Goal: Task Accomplishment & Management: Manage account settings

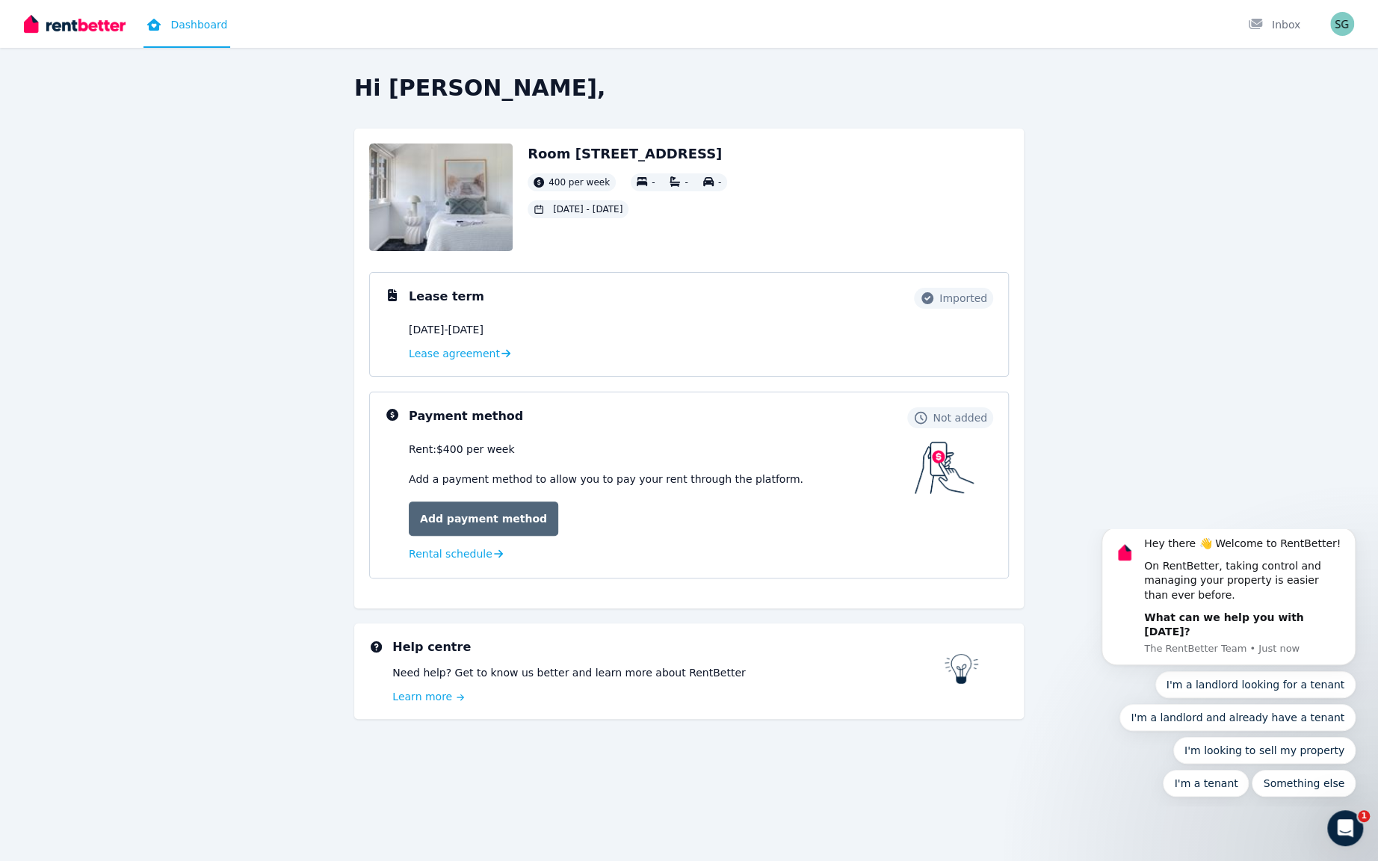
scroll to position [122, 0]
click at [474, 527] on link "Add payment method" at bounding box center [483, 518] width 149 height 34
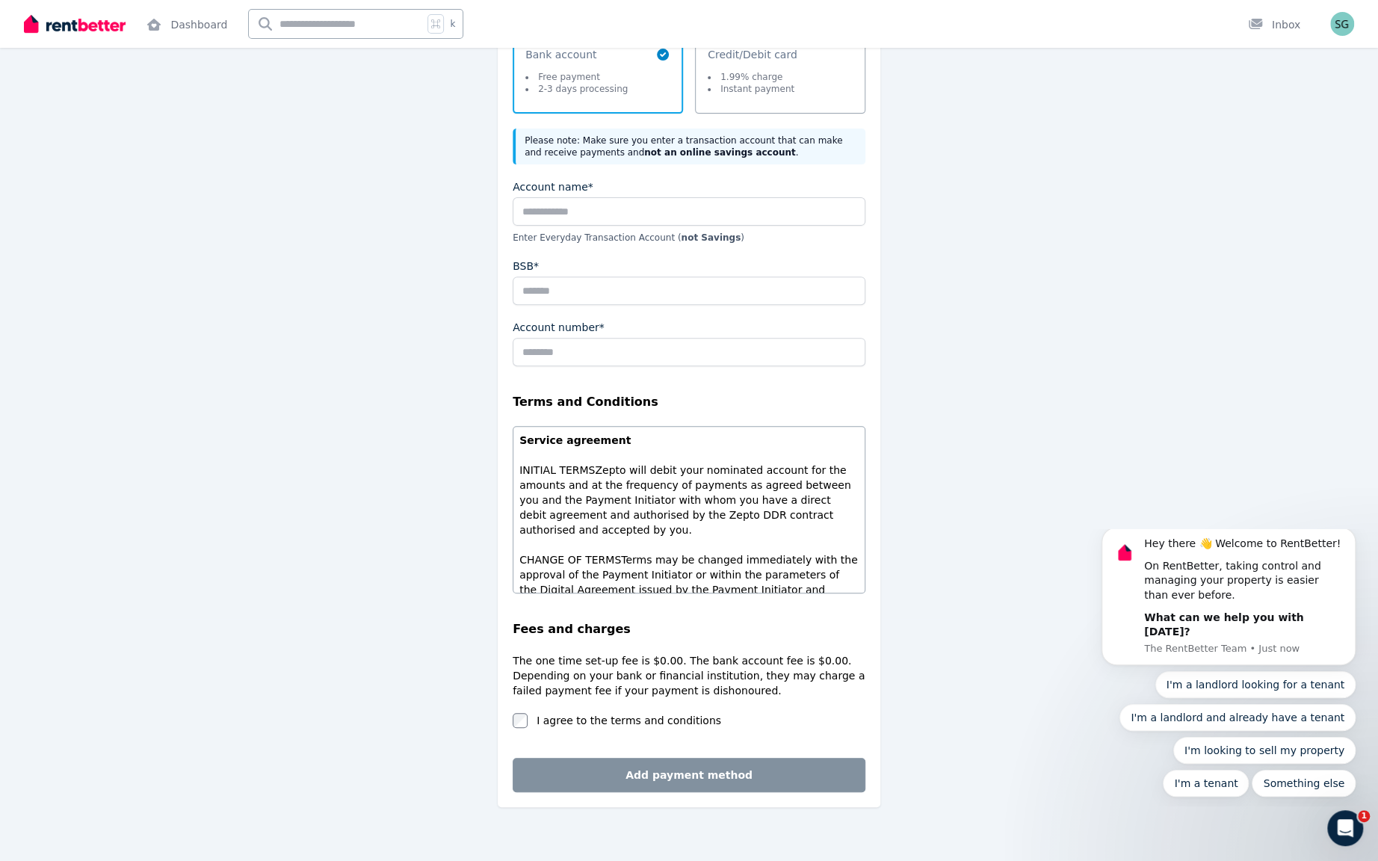
scroll to position [243, 0]
click at [682, 243] on div "Account name* Enter Everyday Transaction Account ( not Savings )" at bounding box center [689, 211] width 353 height 64
click at [687, 225] on input "Account name*" at bounding box center [689, 211] width 353 height 28
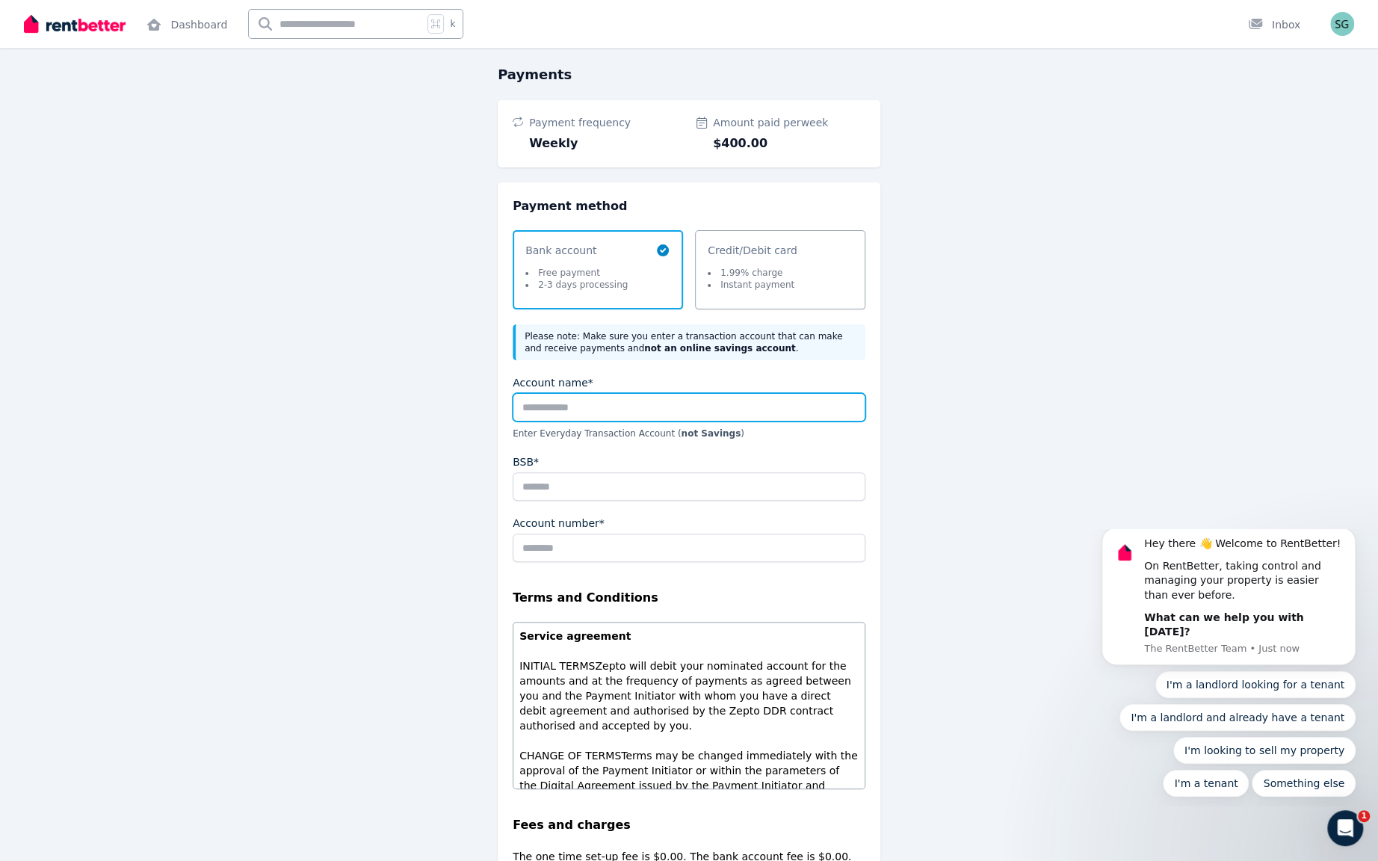
scroll to position [0, 0]
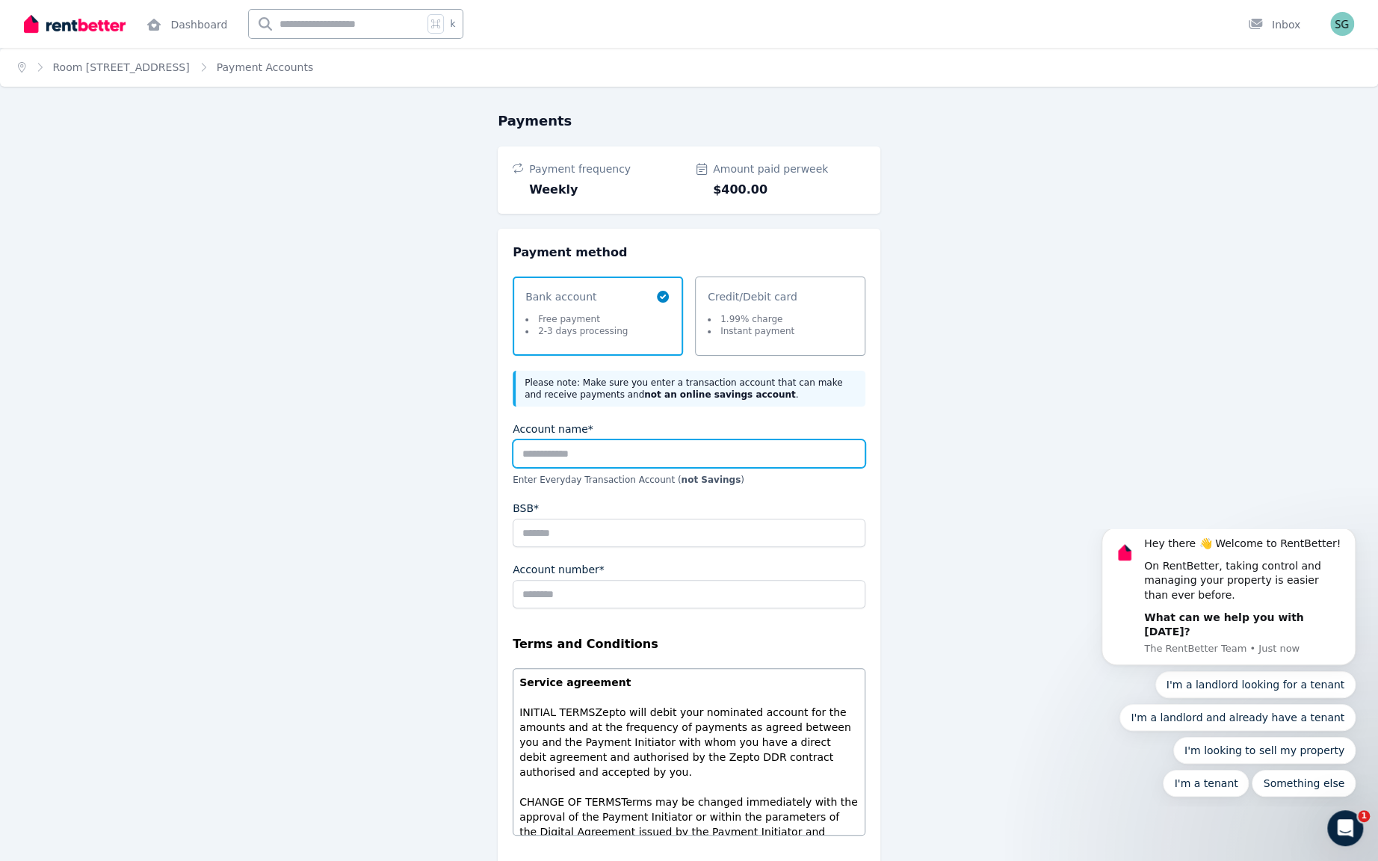
type input "*"
type input "**********"
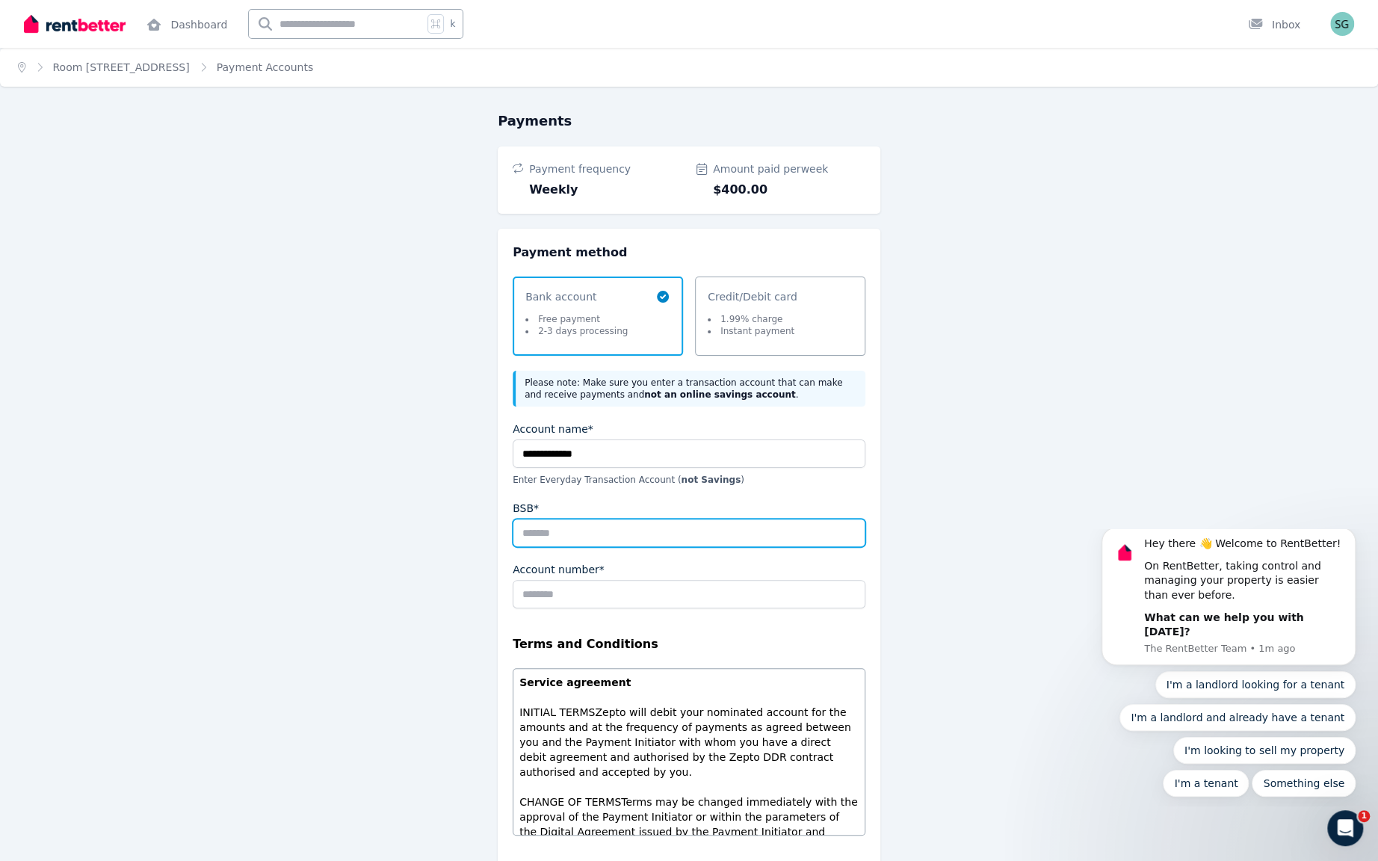
click at [554, 547] on input "BSB*" at bounding box center [689, 533] width 353 height 28
type input "*******"
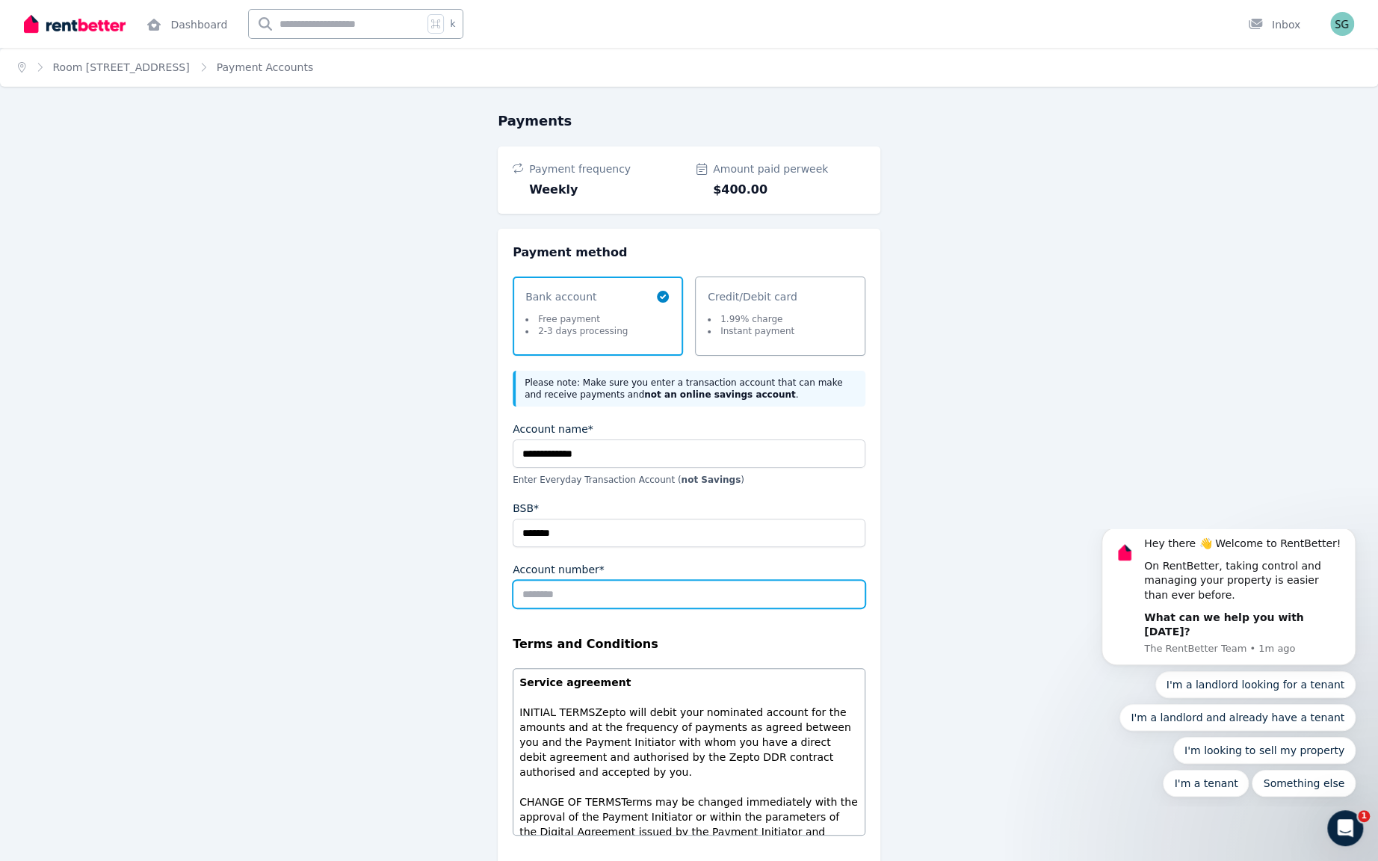
click at [578, 608] on input "Account number*" at bounding box center [689, 594] width 353 height 28
paste input "**********"
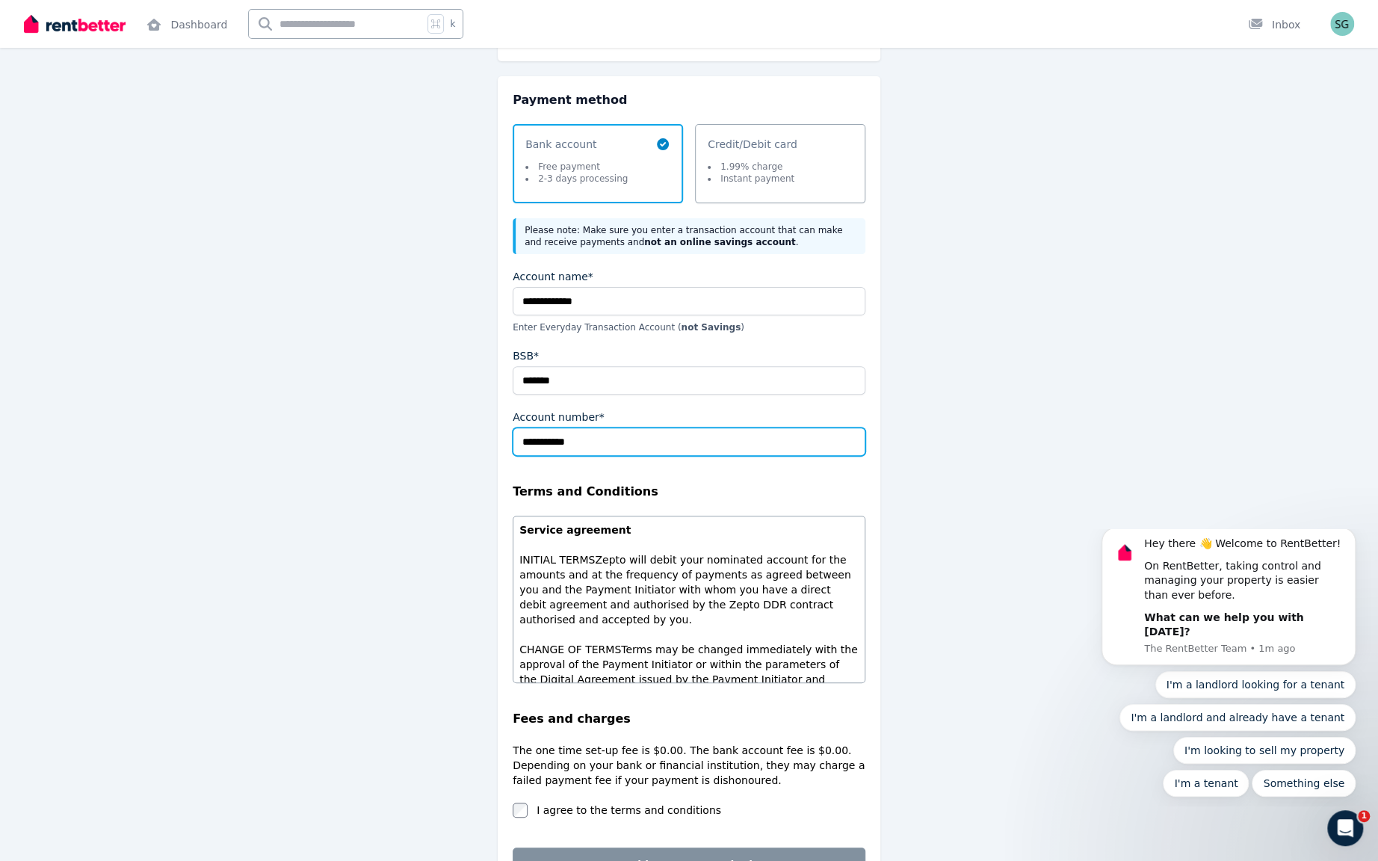
scroll to position [305, 0]
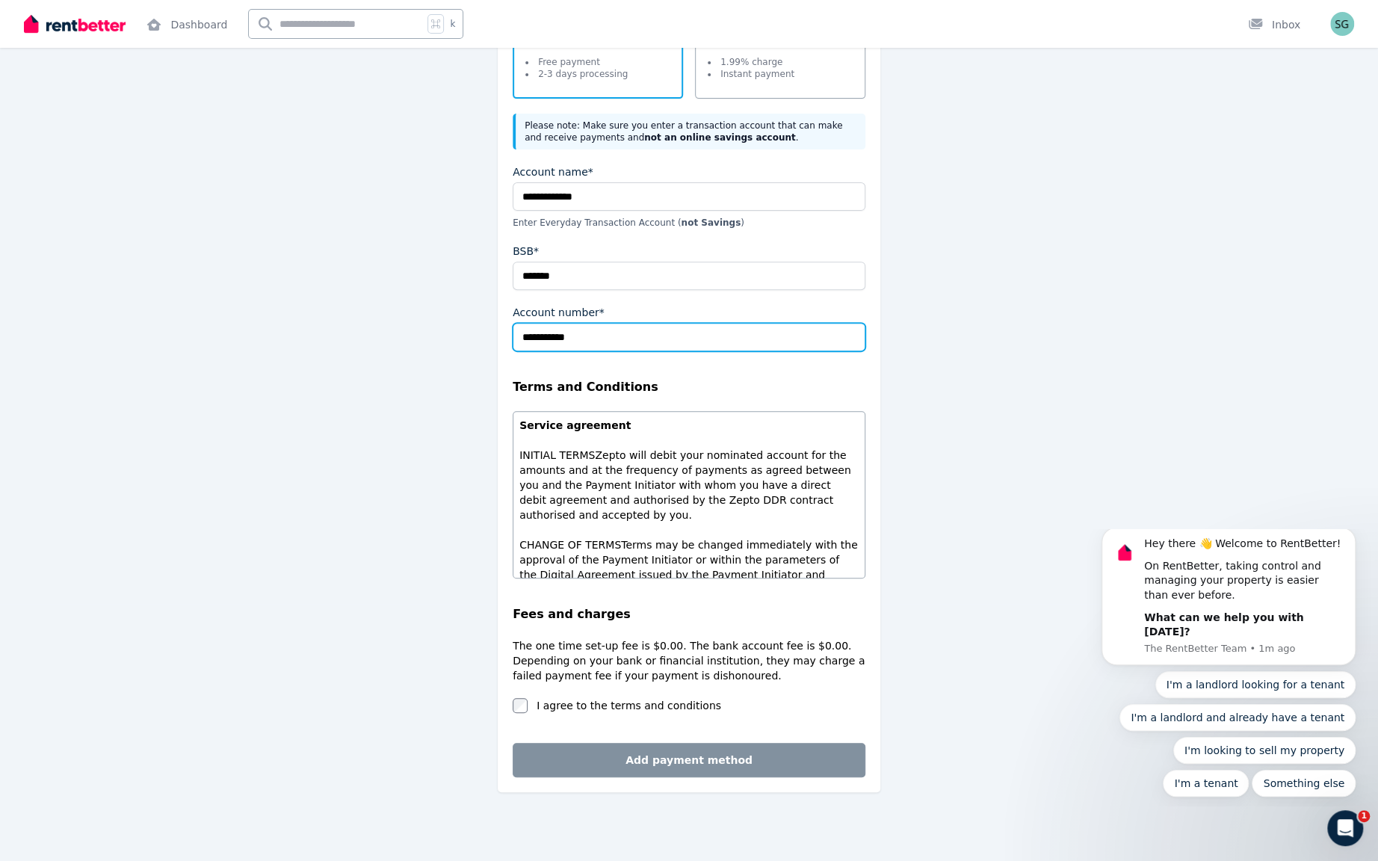
click at [534, 351] on input "**********" at bounding box center [689, 337] width 353 height 28
click at [513, 351] on input "**********" at bounding box center [689, 337] width 353 height 28
type input "*********"
click at [525, 652] on div "Fees and charges The one time set-up fee is $0.00. The bank account fee is $0.0…" at bounding box center [689, 659] width 353 height 108
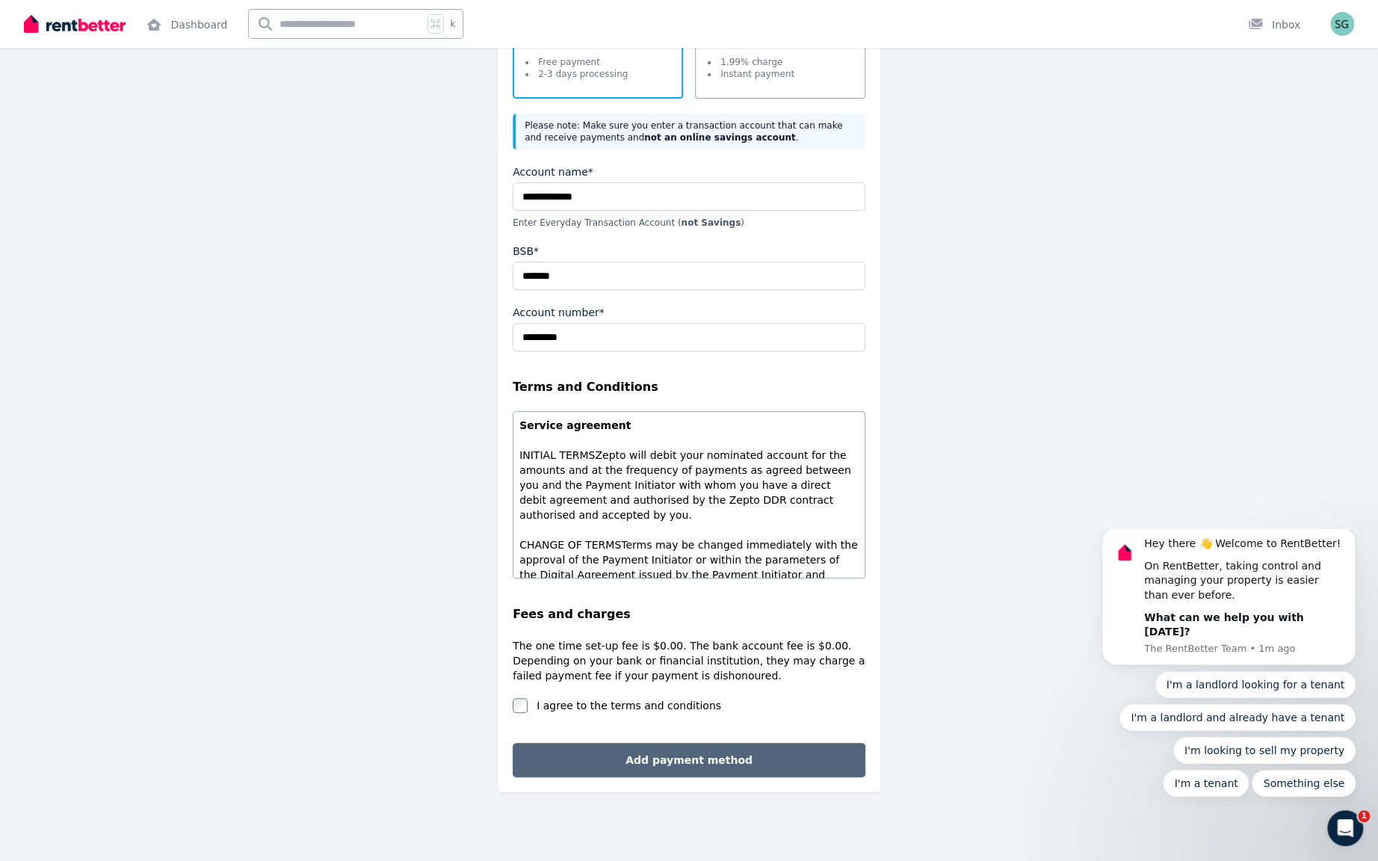
click at [588, 743] on button "Add payment method" at bounding box center [689, 760] width 353 height 34
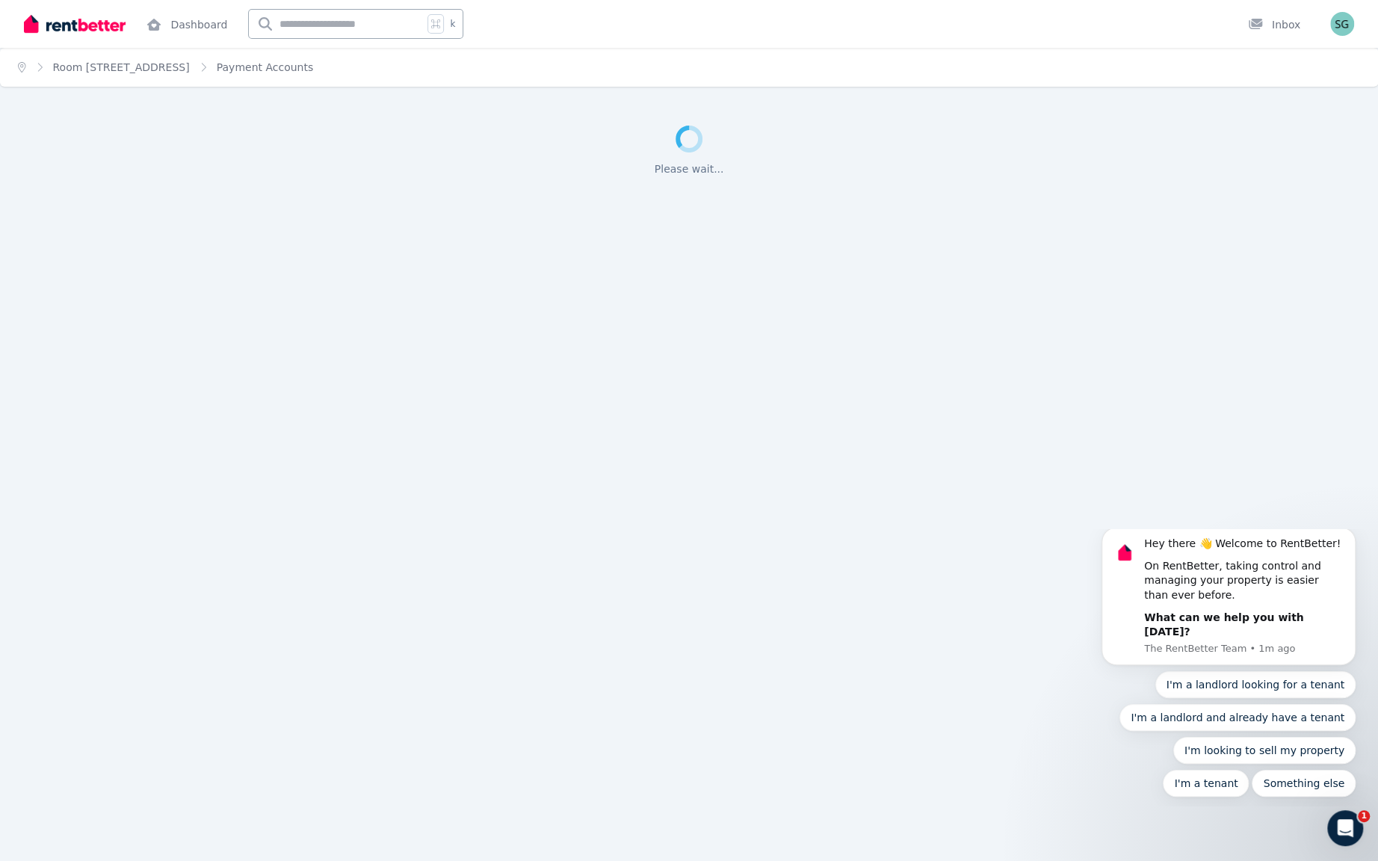
scroll to position [0, 0]
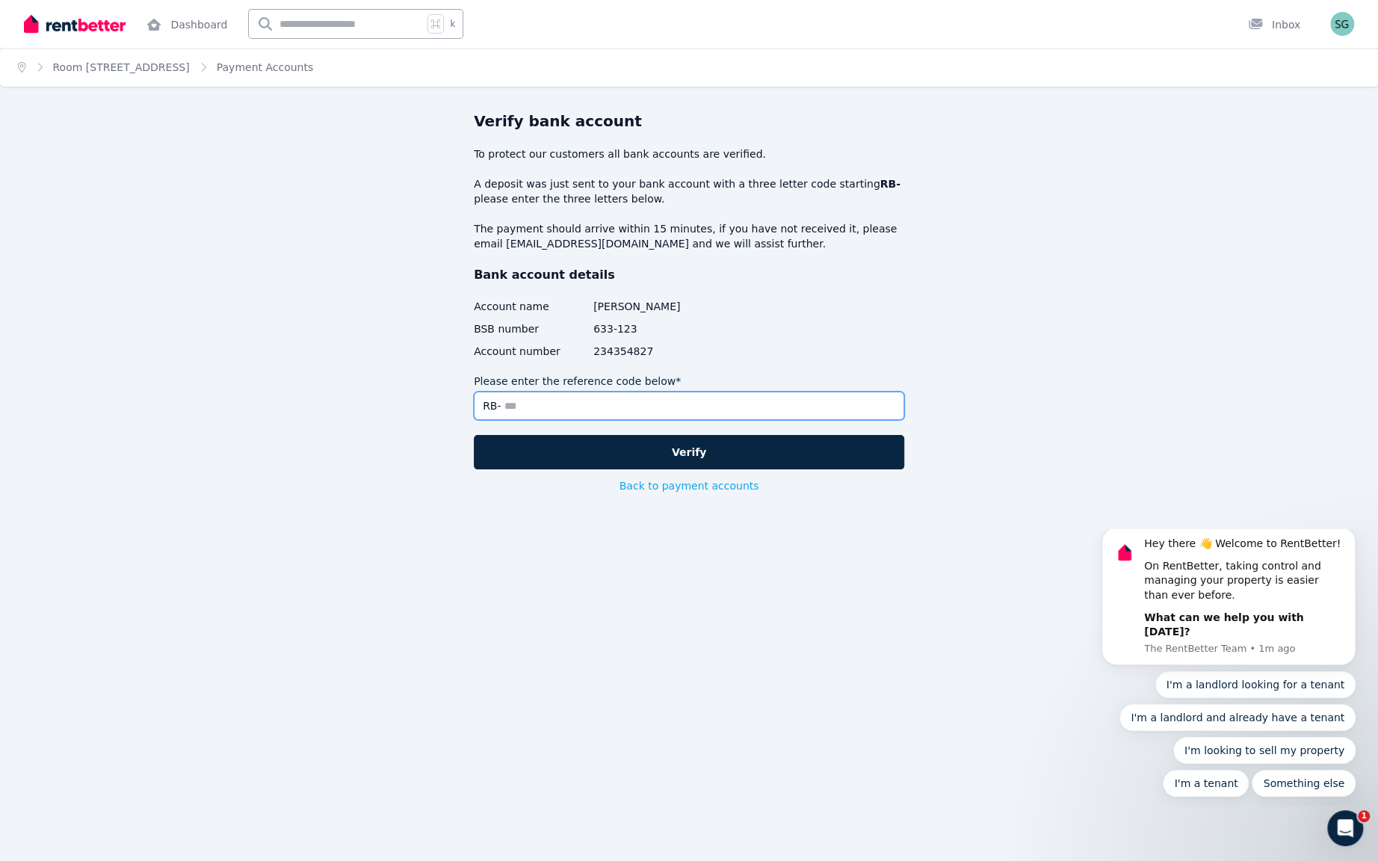
click at [717, 420] on input "Please enter the reference code below*" at bounding box center [689, 406] width 430 height 28
click at [696, 359] on span "234354827" at bounding box center [748, 351] width 311 height 15
click at [676, 420] on input "Please enter the reference code below*" at bounding box center [689, 406] width 430 height 28
paste input "text"
click at [725, 420] on input "Please enter the reference code below*" at bounding box center [689, 406] width 430 height 28
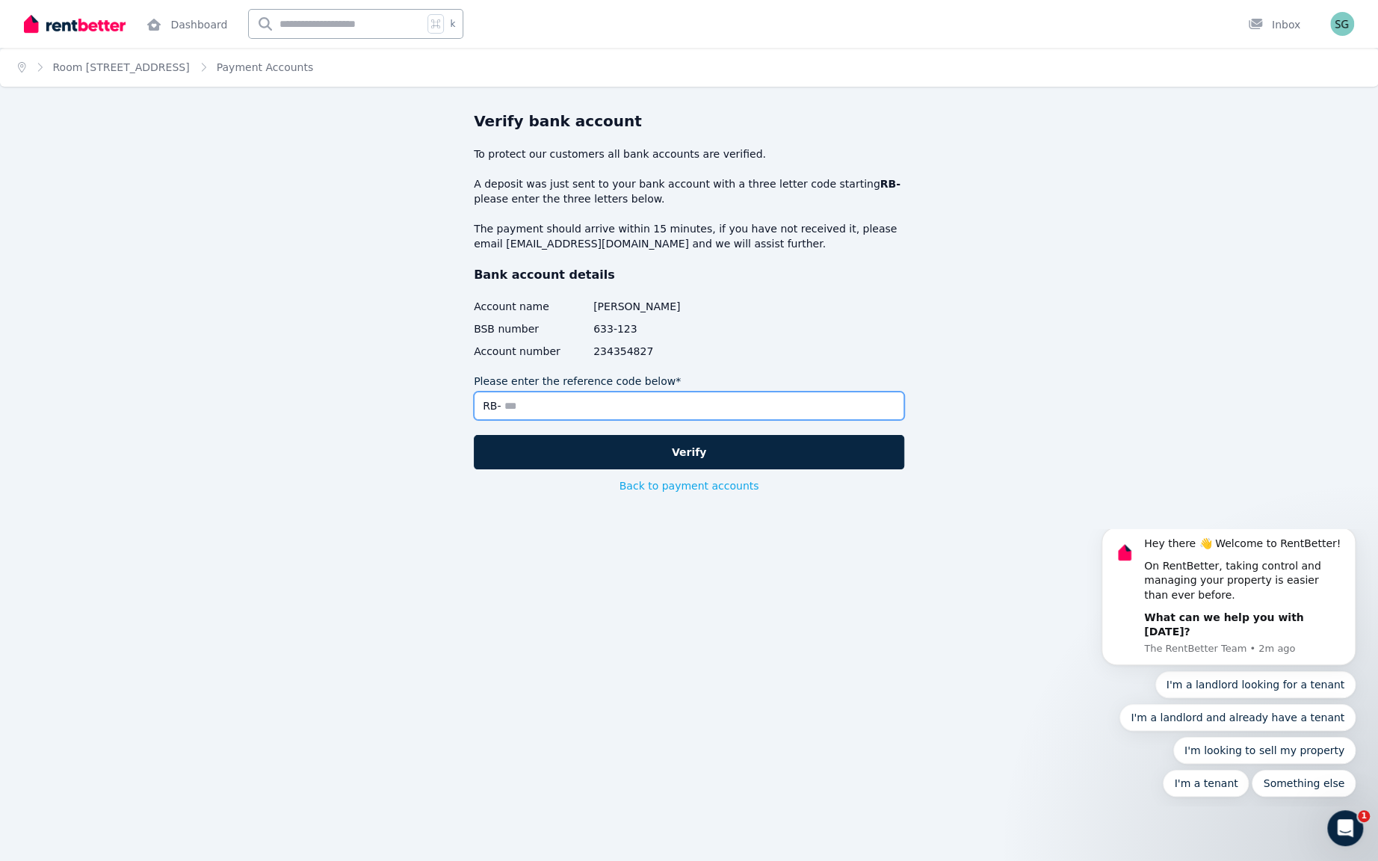
paste input "text"
click at [721, 455] on div "Verify bank account To protect our customers all bank accounts are verified. A …" at bounding box center [689, 302] width 430 height 383
click at [704, 420] on input "Please enter the reference code below*" at bounding box center [689, 406] width 430 height 28
paste input "text"
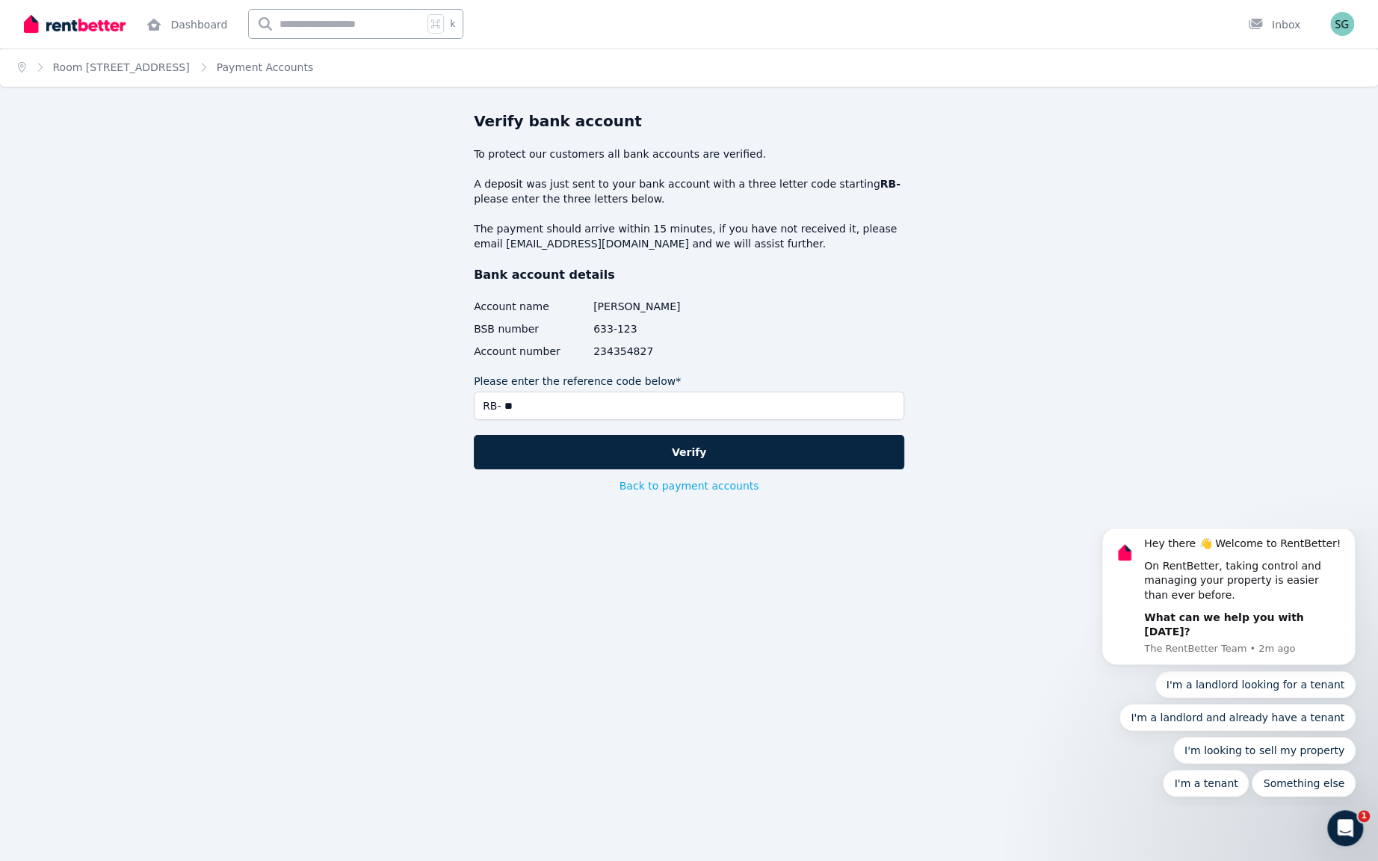
click at [380, 469] on div "Verify bank account To protect our customers all bank accounts are verified. A …" at bounding box center [689, 336] width 670 height 451
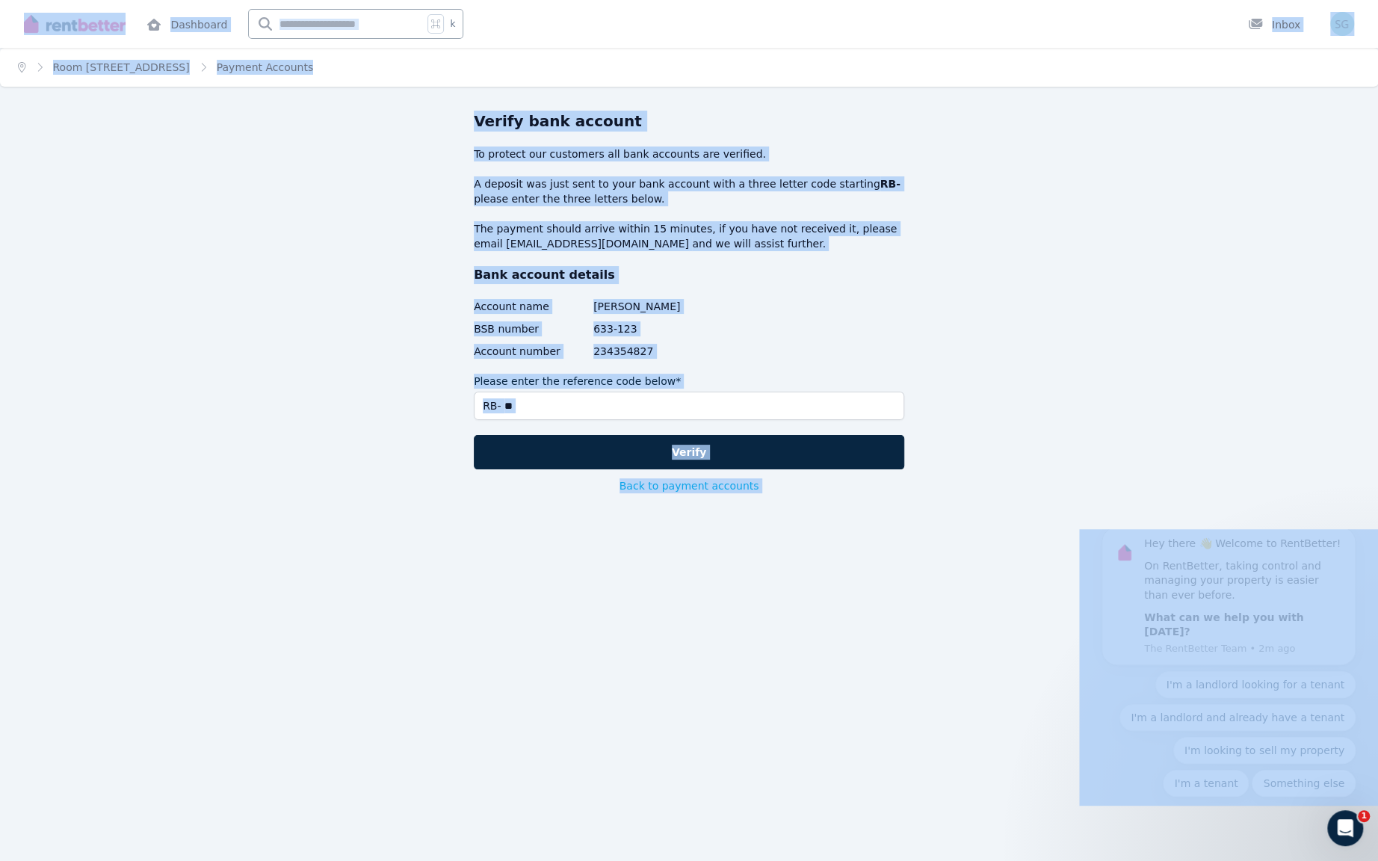
click at [534, 493] on div "Verify bank account To protect our customers all bank accounts are verified. A …" at bounding box center [689, 302] width 430 height 383
click at [535, 420] on input "**" at bounding box center [689, 406] width 430 height 28
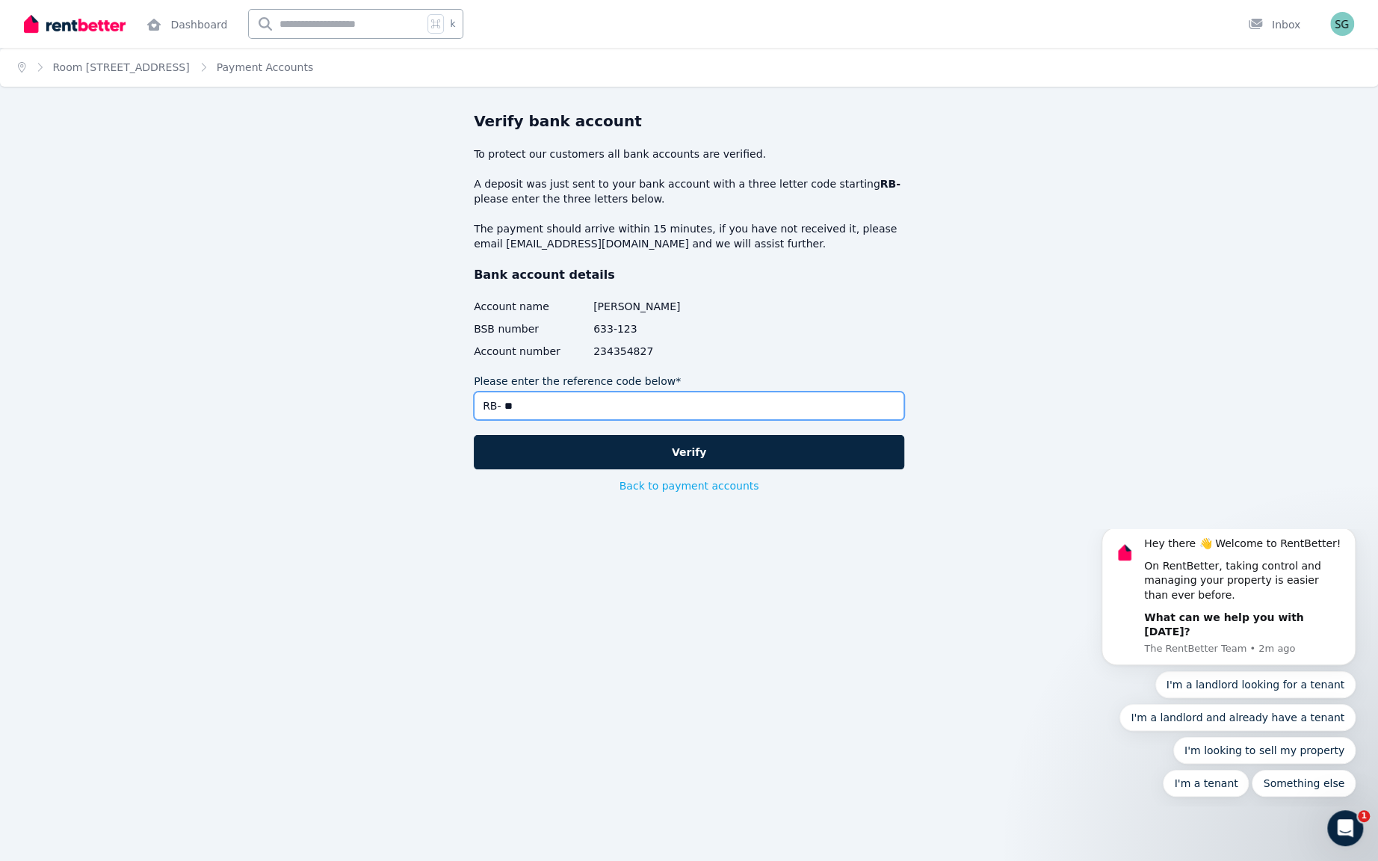
paste input "text"
type input "*"
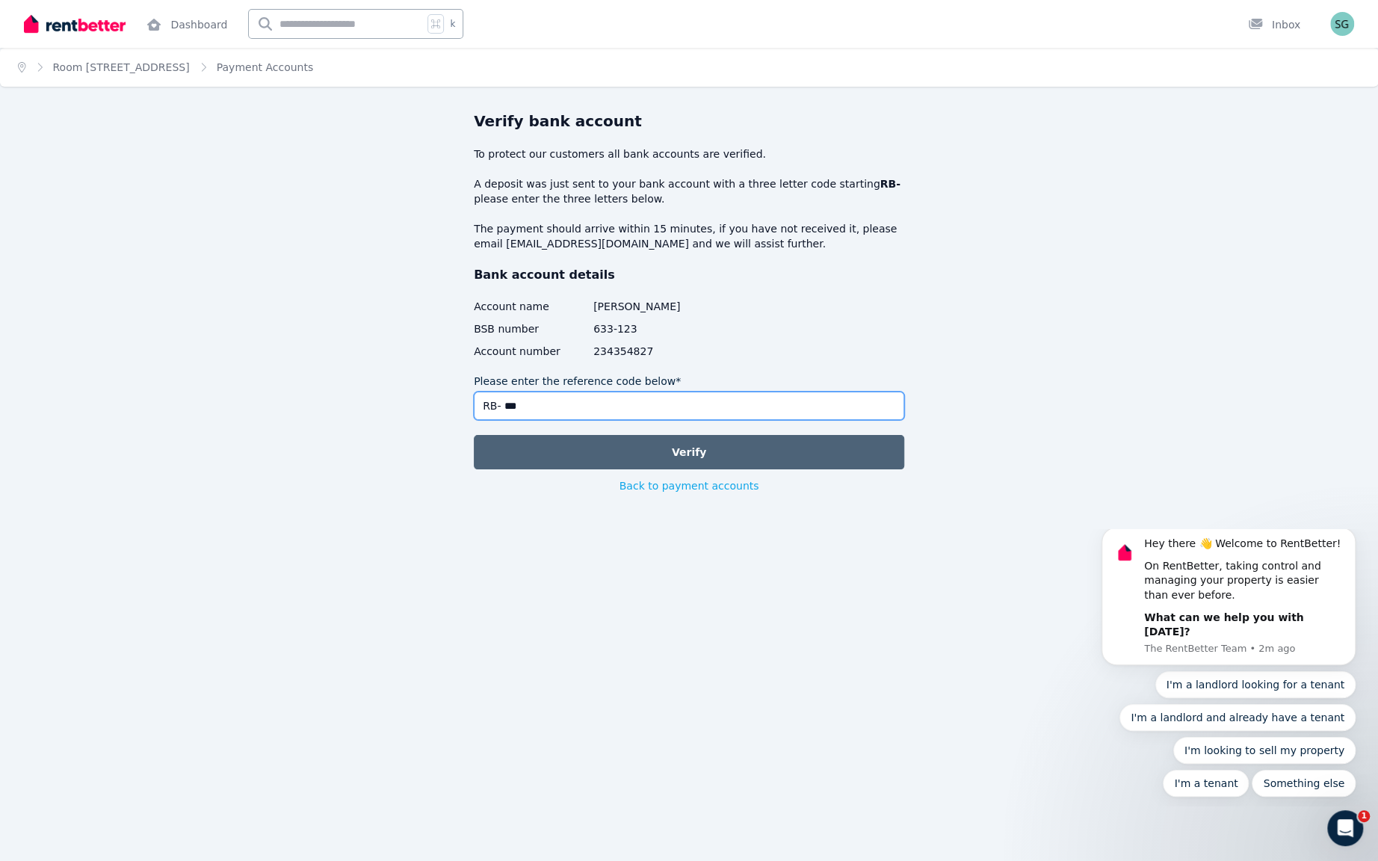
type input "***"
click at [594, 469] on button "Verify" at bounding box center [689, 452] width 430 height 34
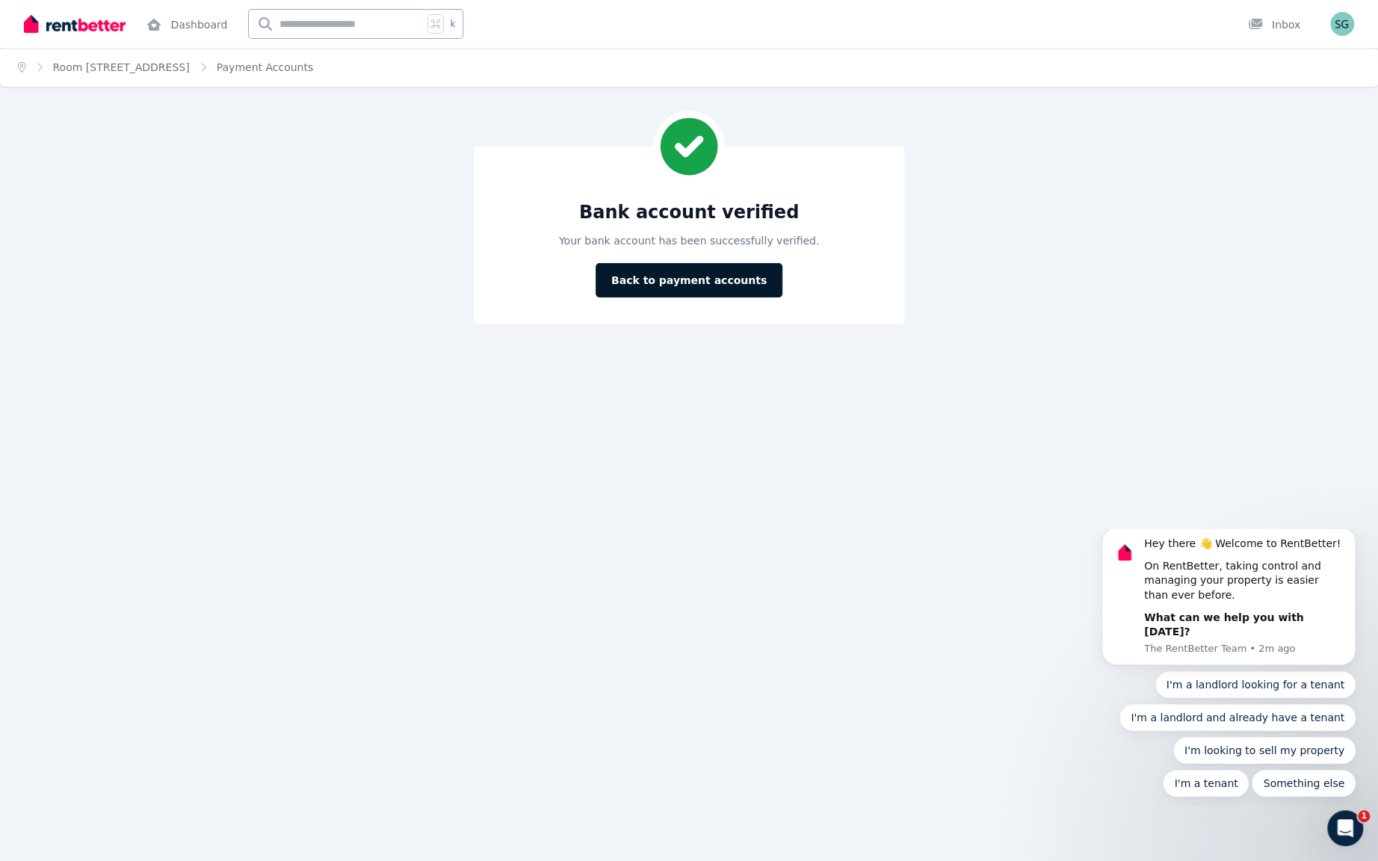
click at [744, 297] on button "Back to payment accounts" at bounding box center [689, 280] width 187 height 34
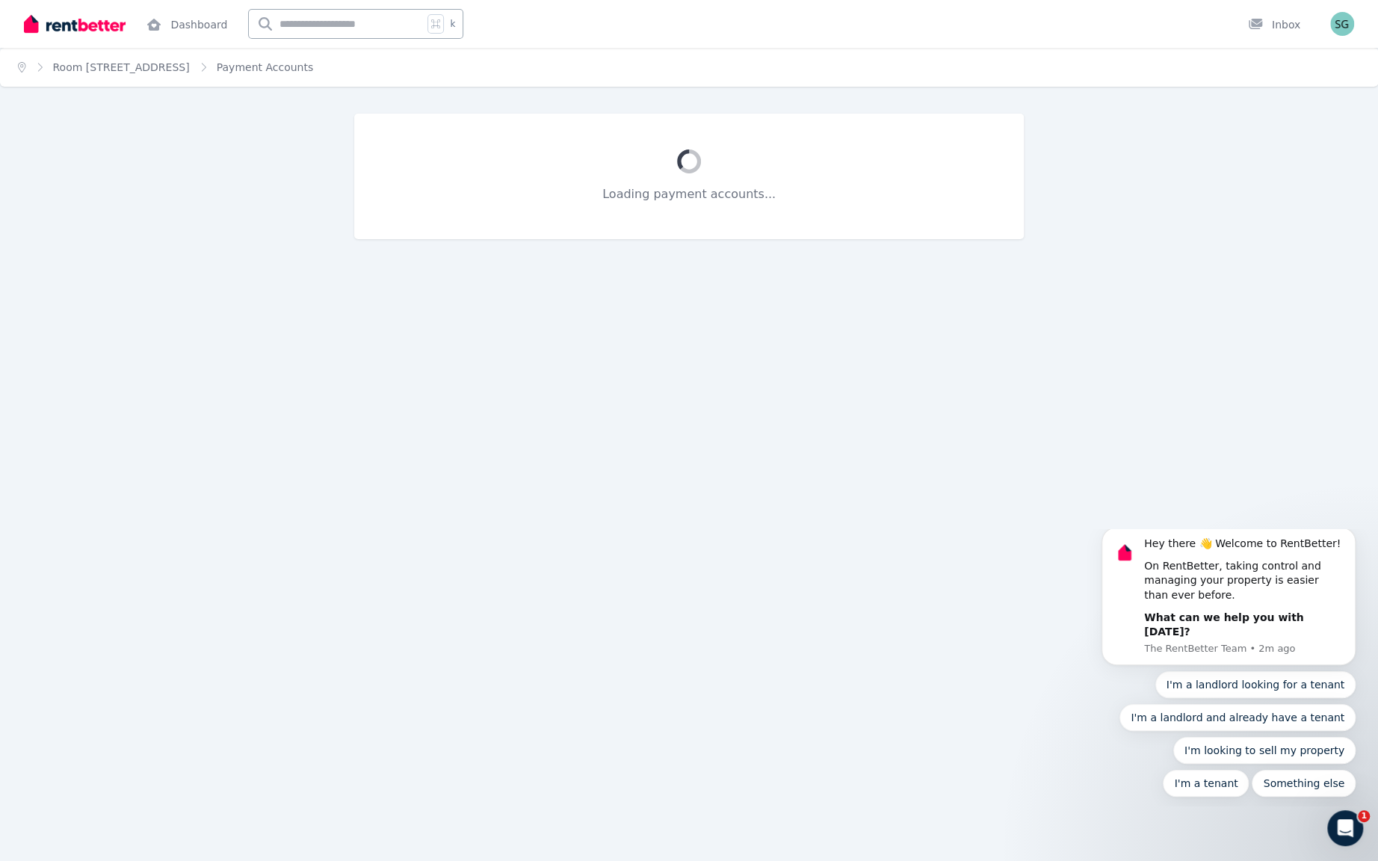
click at [744, 293] on div "Loading payment accounts..." at bounding box center [689, 203] width 670 height 179
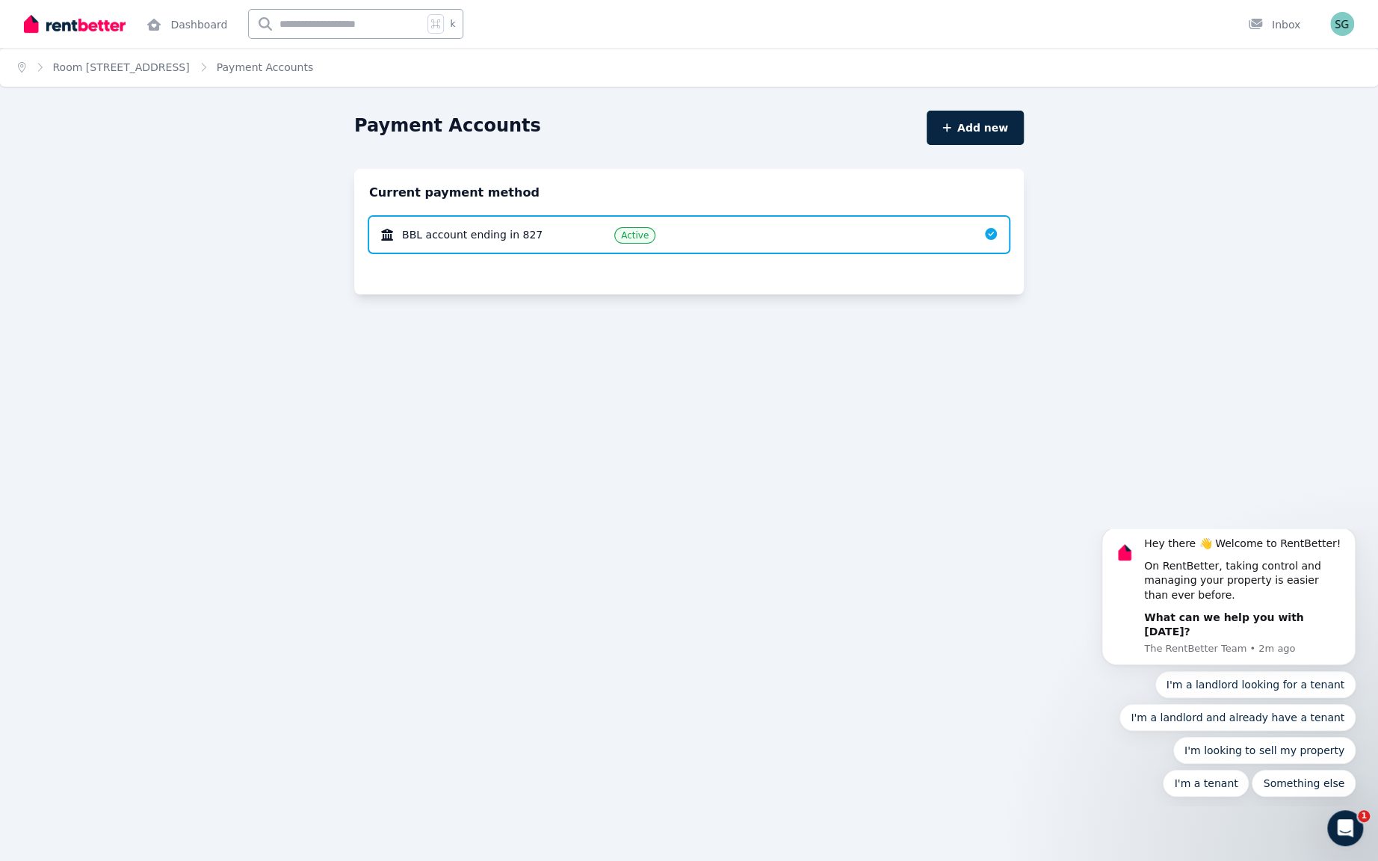
click at [497, 242] on div "BBL account ending in 827" at bounding box center [485, 234] width 209 height 15
click at [148, 73] on link "Room [STREET_ADDRESS]" at bounding box center [121, 67] width 137 height 12
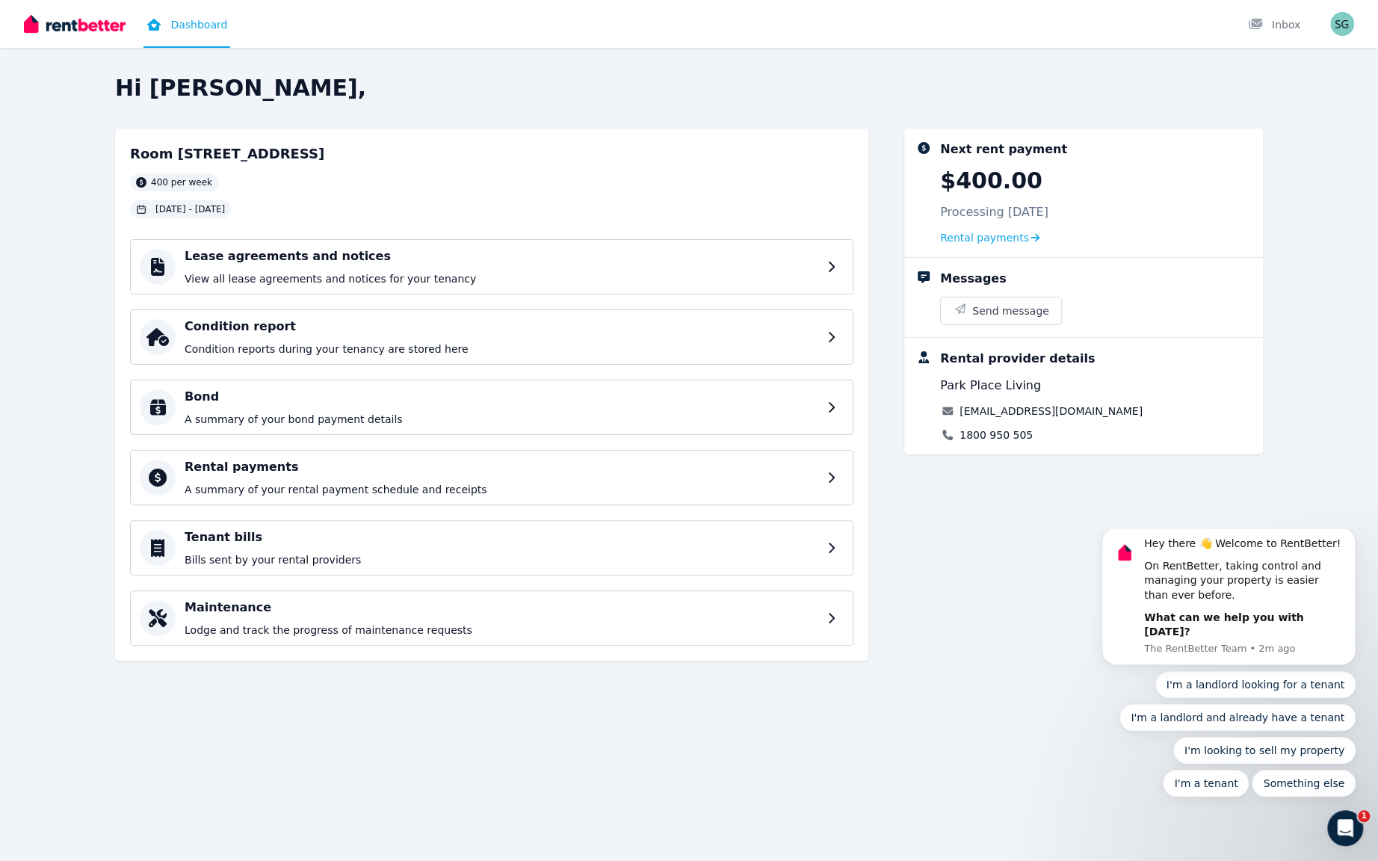
drag, startPoint x: 321, startPoint y: 260, endPoint x: 311, endPoint y: 260, distance: 10.5
click at [309, 218] on div "Room [GEOGRAPHIC_DATA], Bondi 400 per week [DATE] - [DATE]" at bounding box center [227, 180] width 194 height 75
click at [231, 218] on div "[DATE] - [DATE]" at bounding box center [180, 209] width 101 height 18
click at [262, 164] on h2 "Room [STREET_ADDRESS]" at bounding box center [227, 153] width 194 height 21
click at [271, 294] on div "Lease agreements and notices View all lease agreements and notices for your ten…" at bounding box center [491, 266] width 723 height 55
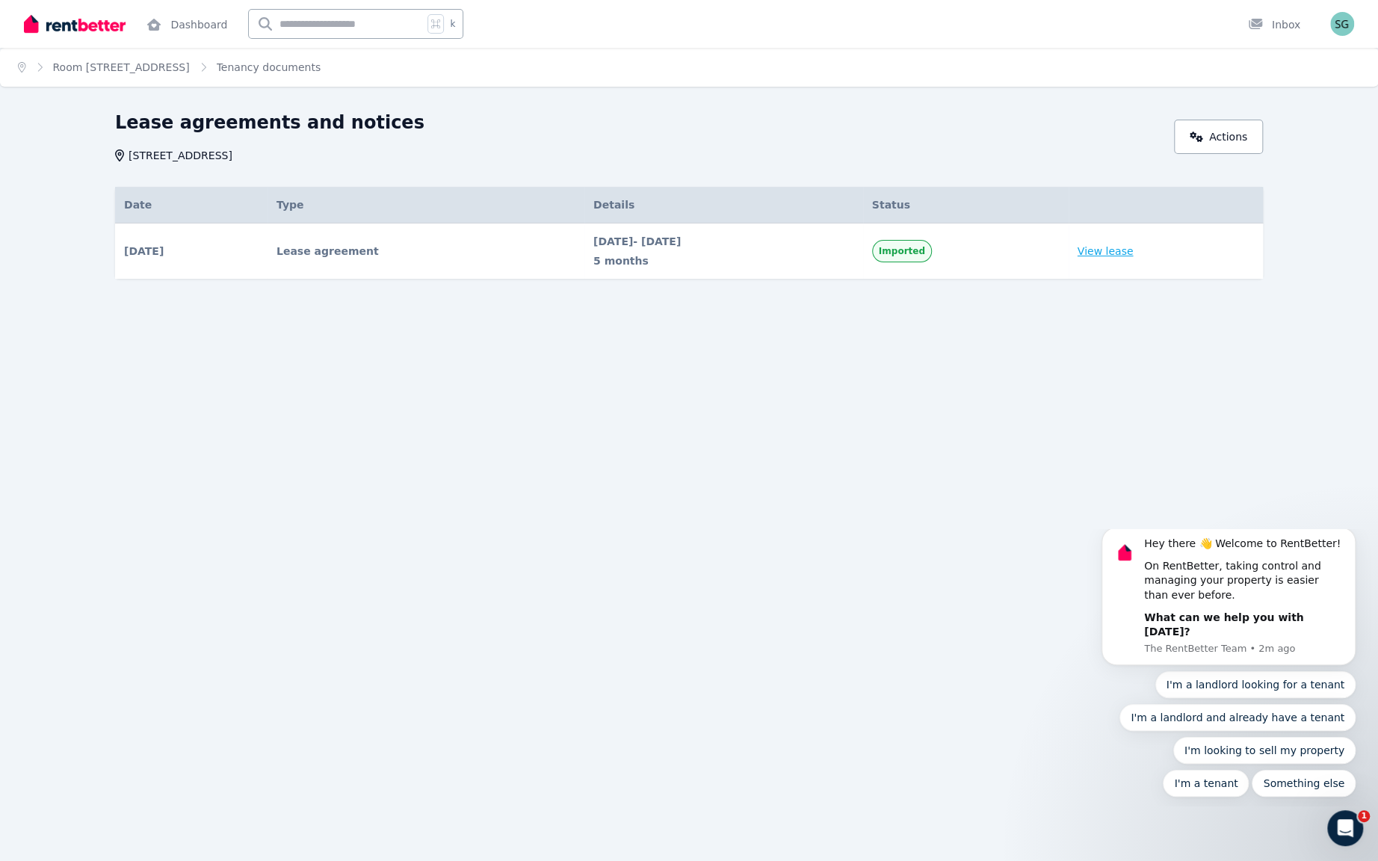
click at [1131, 259] on link "View lease" at bounding box center [1106, 251] width 56 height 15
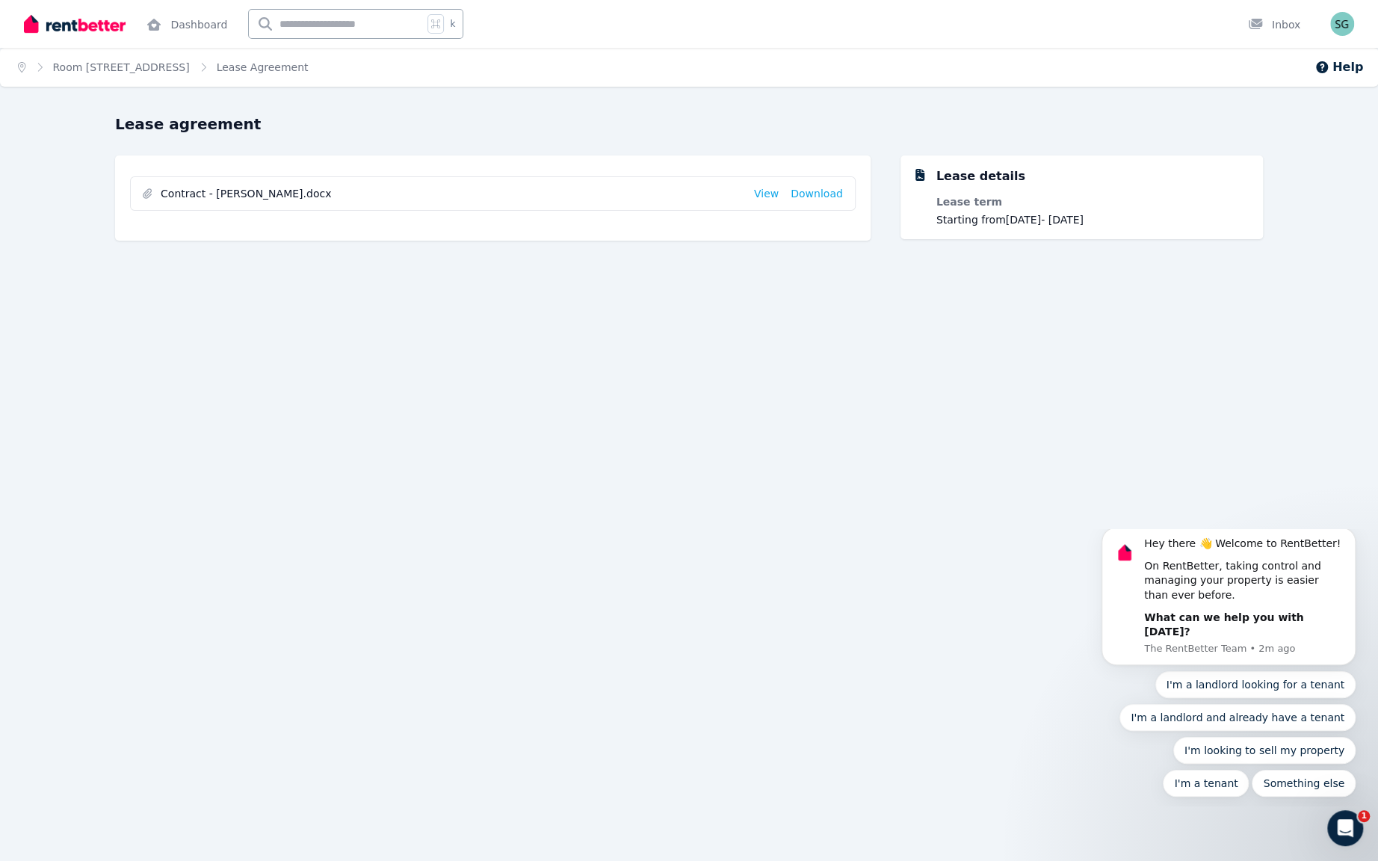
click at [468, 210] on li "Contract - [PERSON_NAME].docx View Download" at bounding box center [493, 193] width 724 height 33
click at [754, 201] on link "View" at bounding box center [766, 193] width 25 height 15
click at [157, 69] on ol "Home Room [STREET_ADDRESS] Agreement" at bounding box center [163, 67] width 327 height 39
click at [155, 73] on link "Room [STREET_ADDRESS]" at bounding box center [121, 67] width 137 height 12
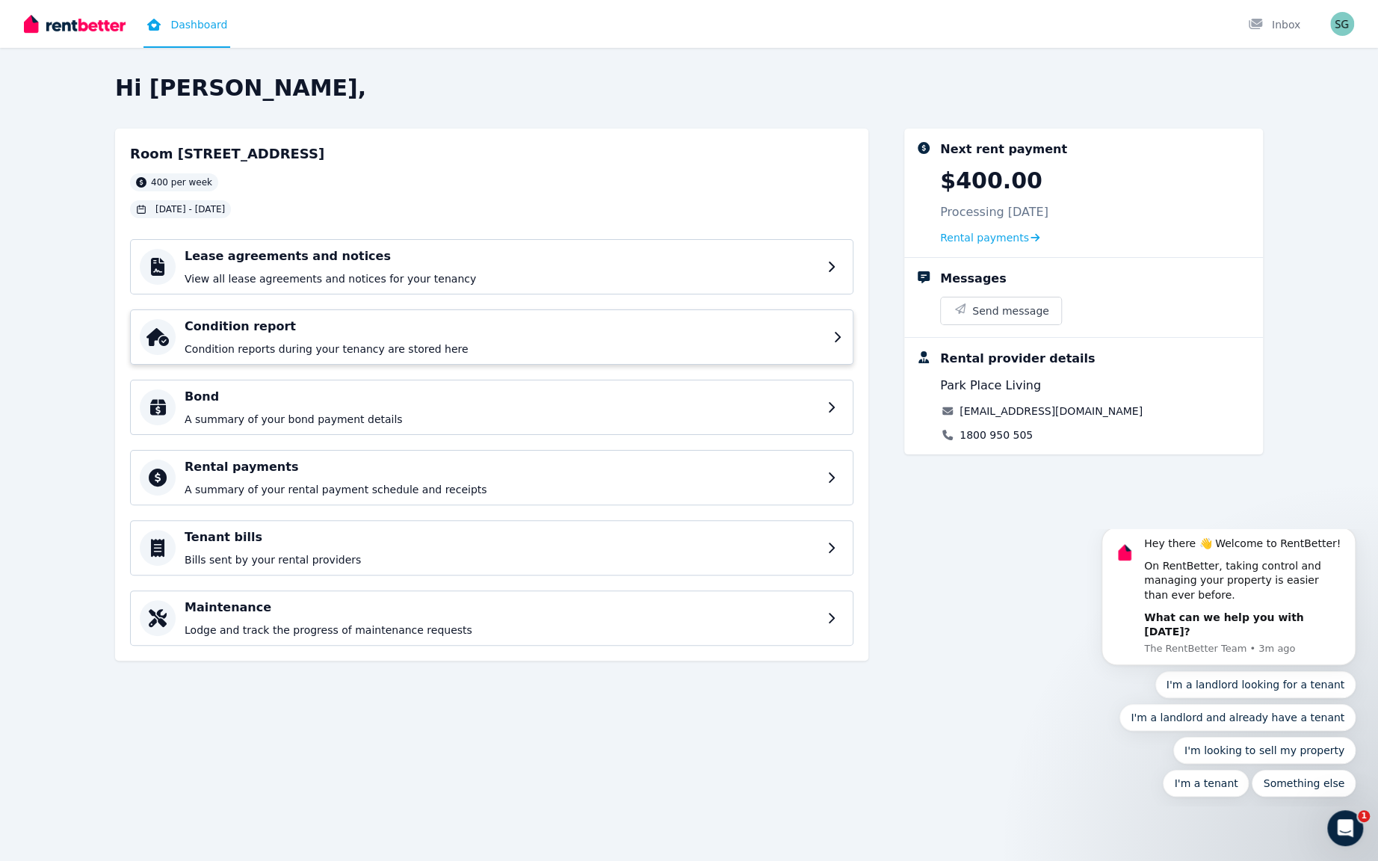
click at [449, 356] on p "Condition reports during your tenancy are stored here" at bounding box center [505, 349] width 640 height 15
click at [417, 427] on p "A summary of your bond payment details" at bounding box center [505, 419] width 640 height 15
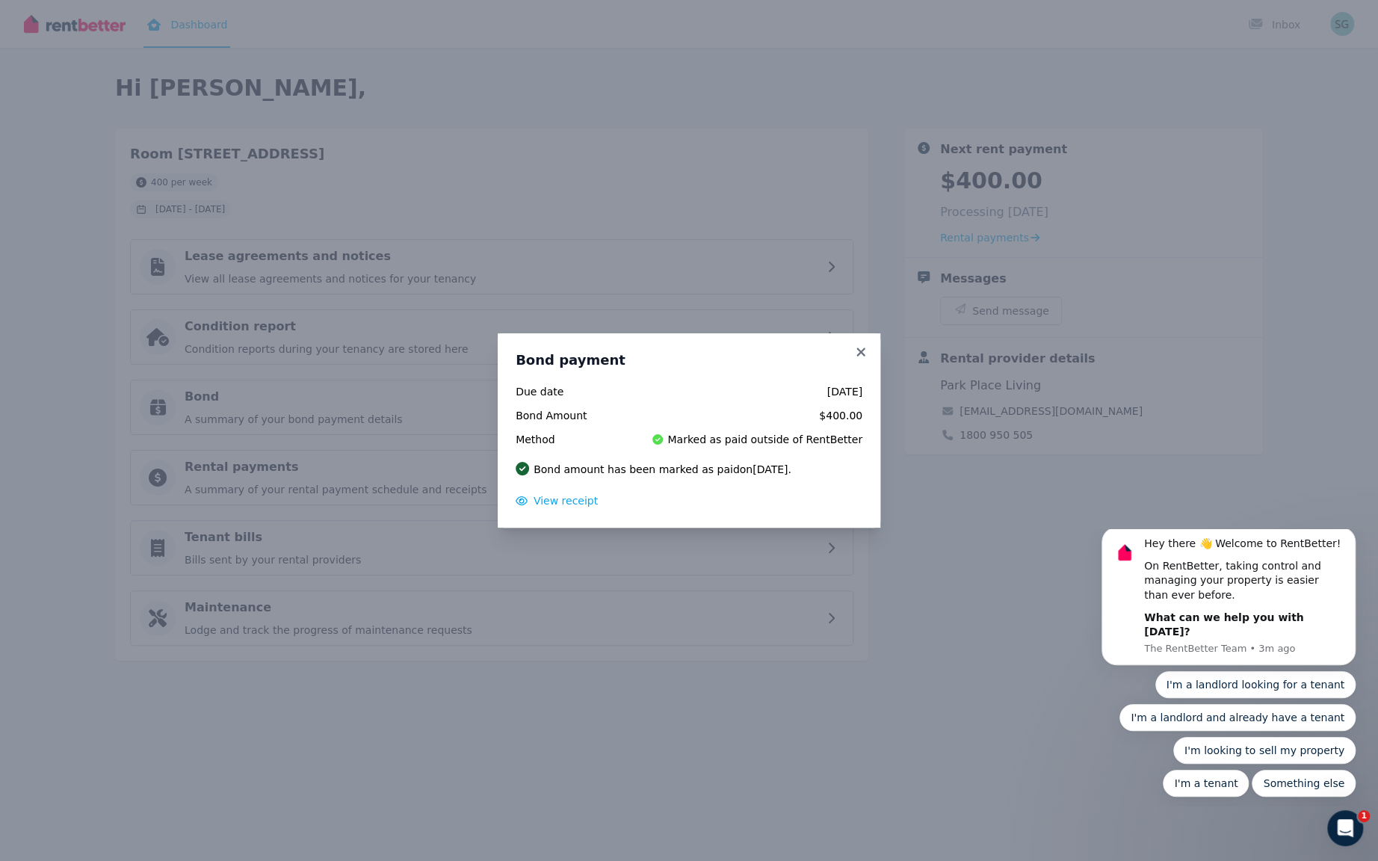
click at [498, 393] on div "Bond payment Due date [DATE] Bond Amount $400.00 Method Marked as paid outside …" at bounding box center [689, 430] width 383 height 194
click at [337, 533] on div "Bond payment Due date [DATE] Bond Amount $400.00 Method Marked as paid outside …" at bounding box center [689, 430] width 1378 height 861
click at [868, 345] on icon at bounding box center [860, 351] width 15 height 13
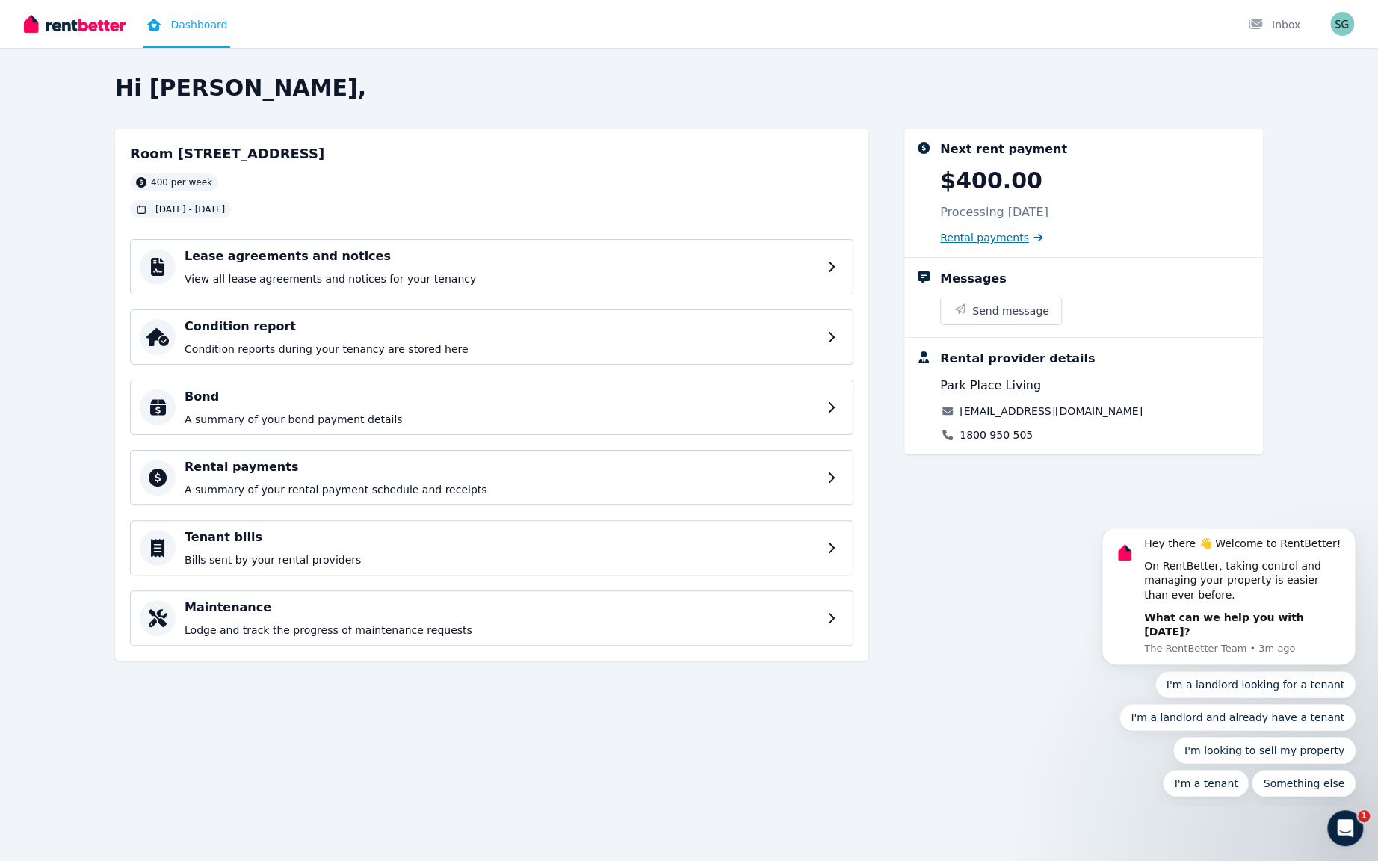
click at [1029, 245] on span "Rental payments" at bounding box center [984, 237] width 89 height 15
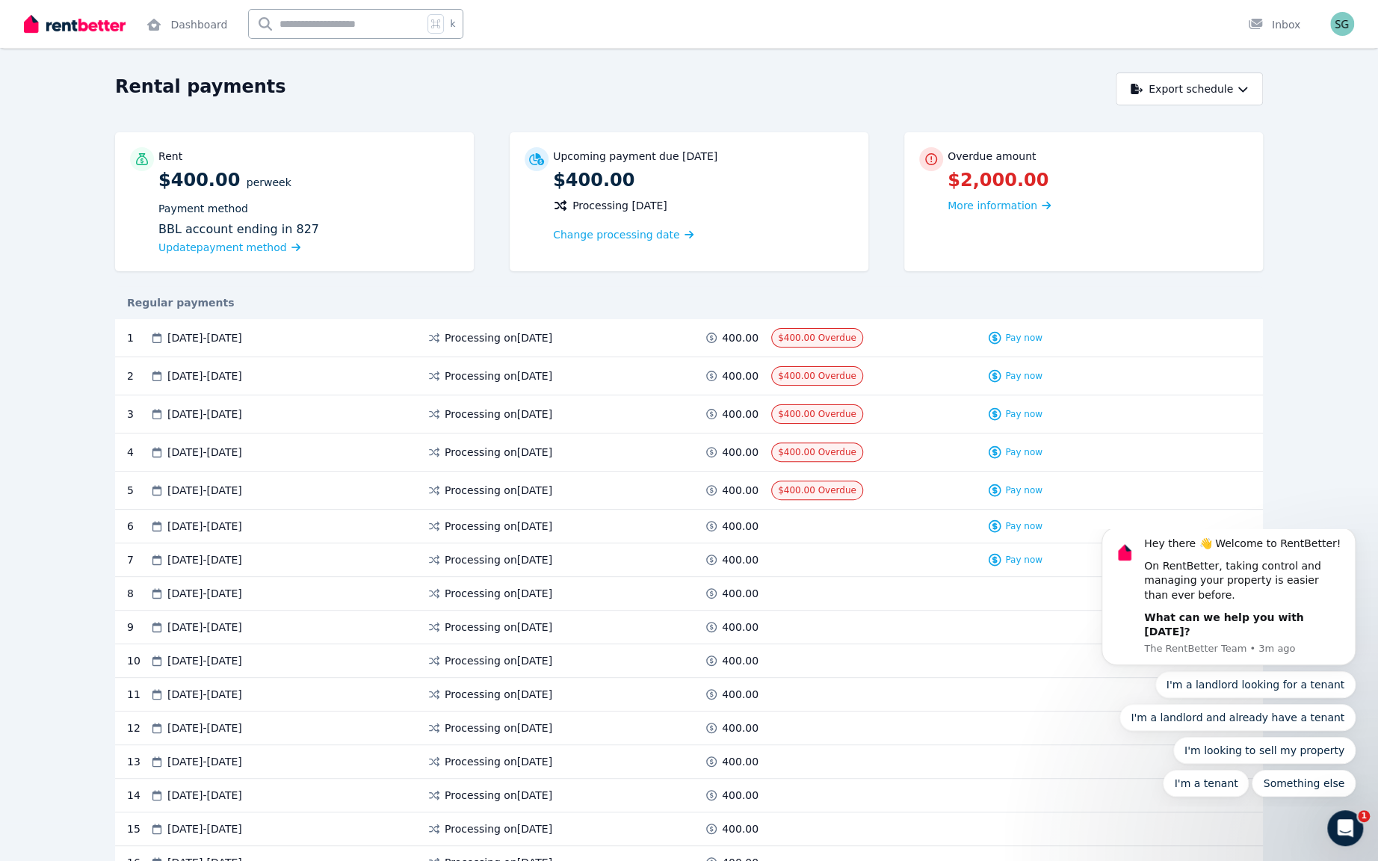
scroll to position [60, 0]
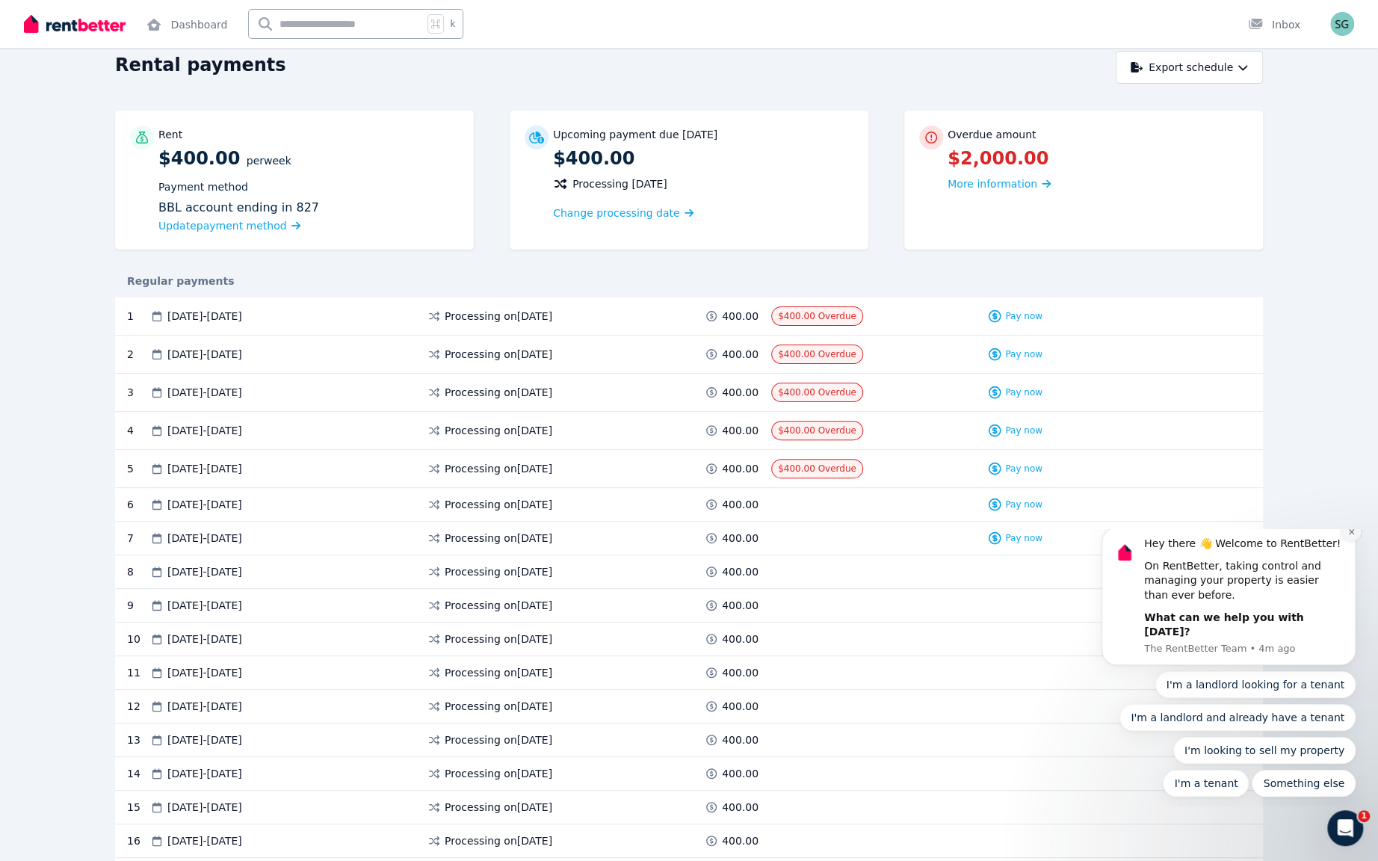
click at [1353, 536] on icon "Dismiss notification" at bounding box center [1351, 532] width 8 height 8
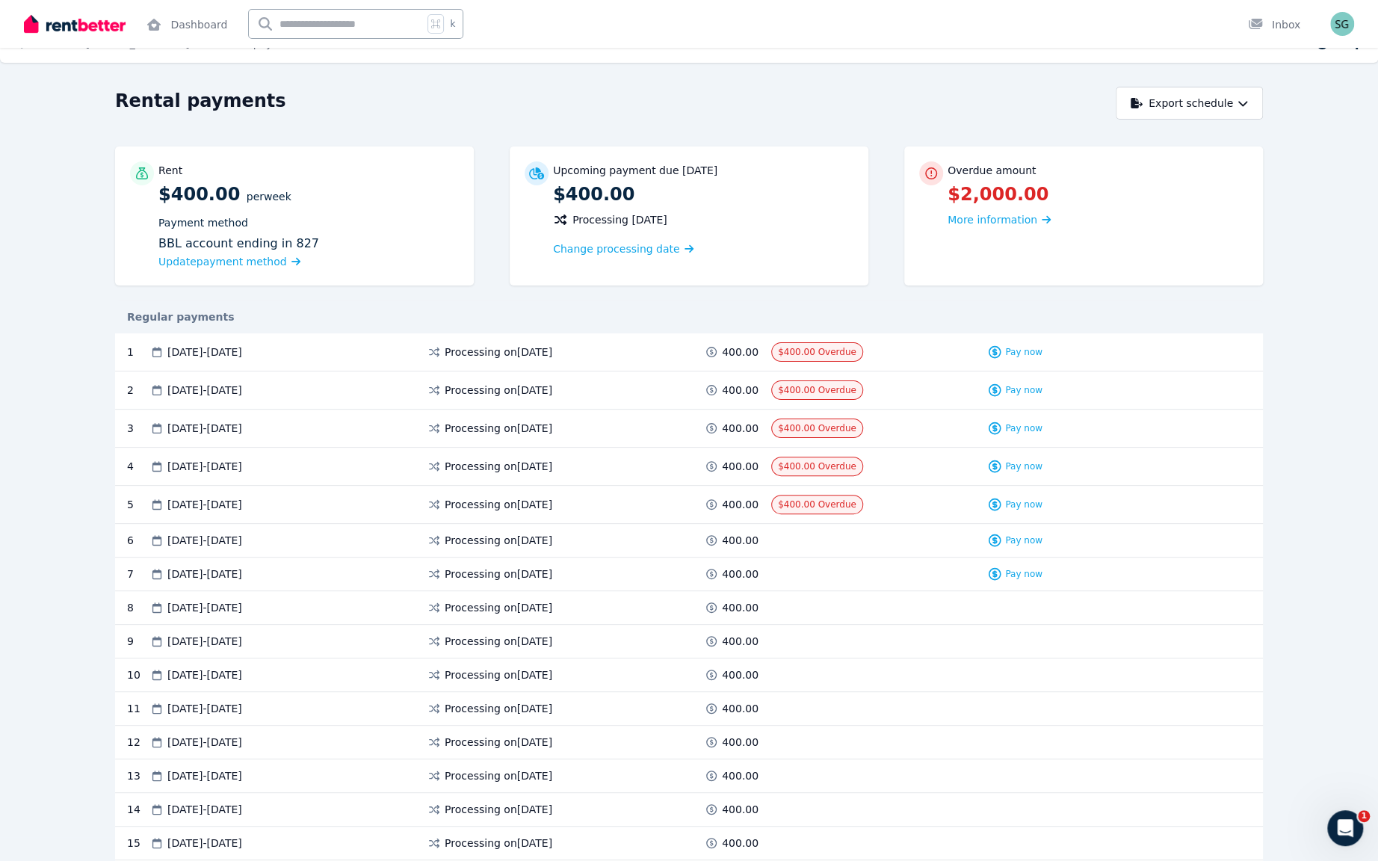
scroll to position [26, 0]
click at [1238, 106] on icon "button" at bounding box center [1242, 101] width 10 height 10
click at [1237, 106] on icon "button" at bounding box center [1242, 101] width 10 height 10
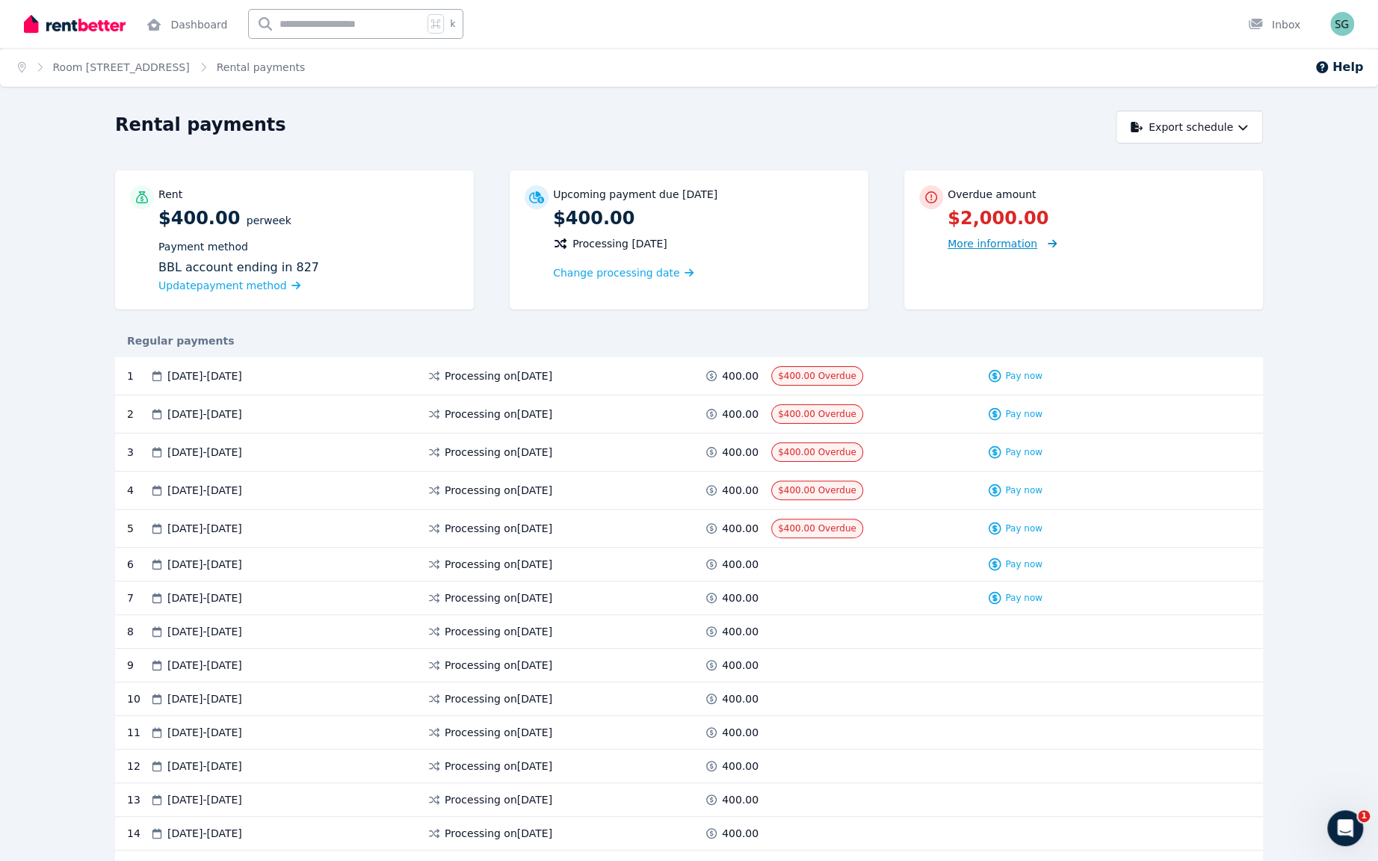
click at [1037, 250] on span "More information" at bounding box center [993, 244] width 90 height 12
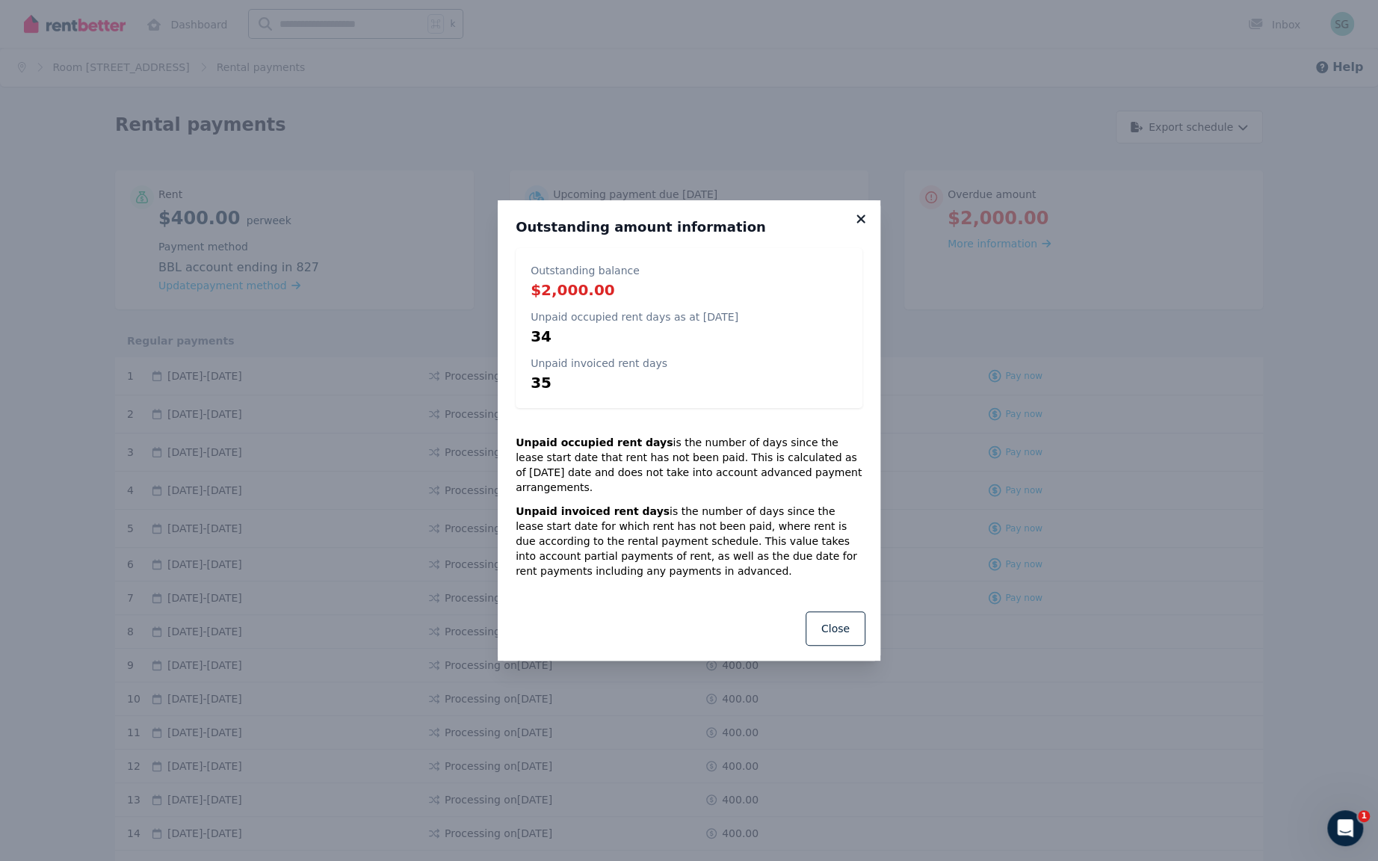
click at [868, 212] on icon at bounding box center [860, 218] width 15 height 13
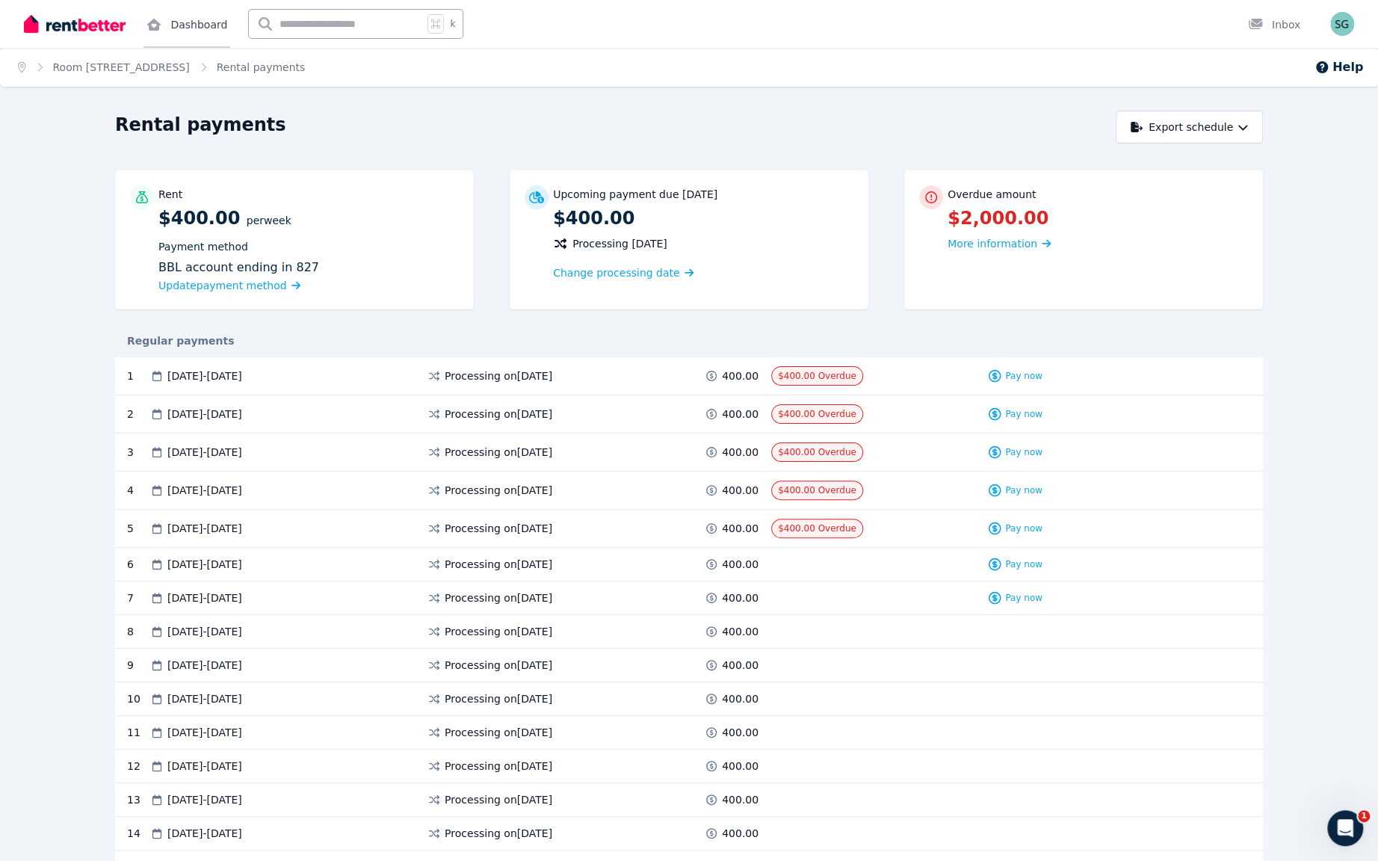
click at [200, 39] on link "Dashboard" at bounding box center [186, 24] width 87 height 48
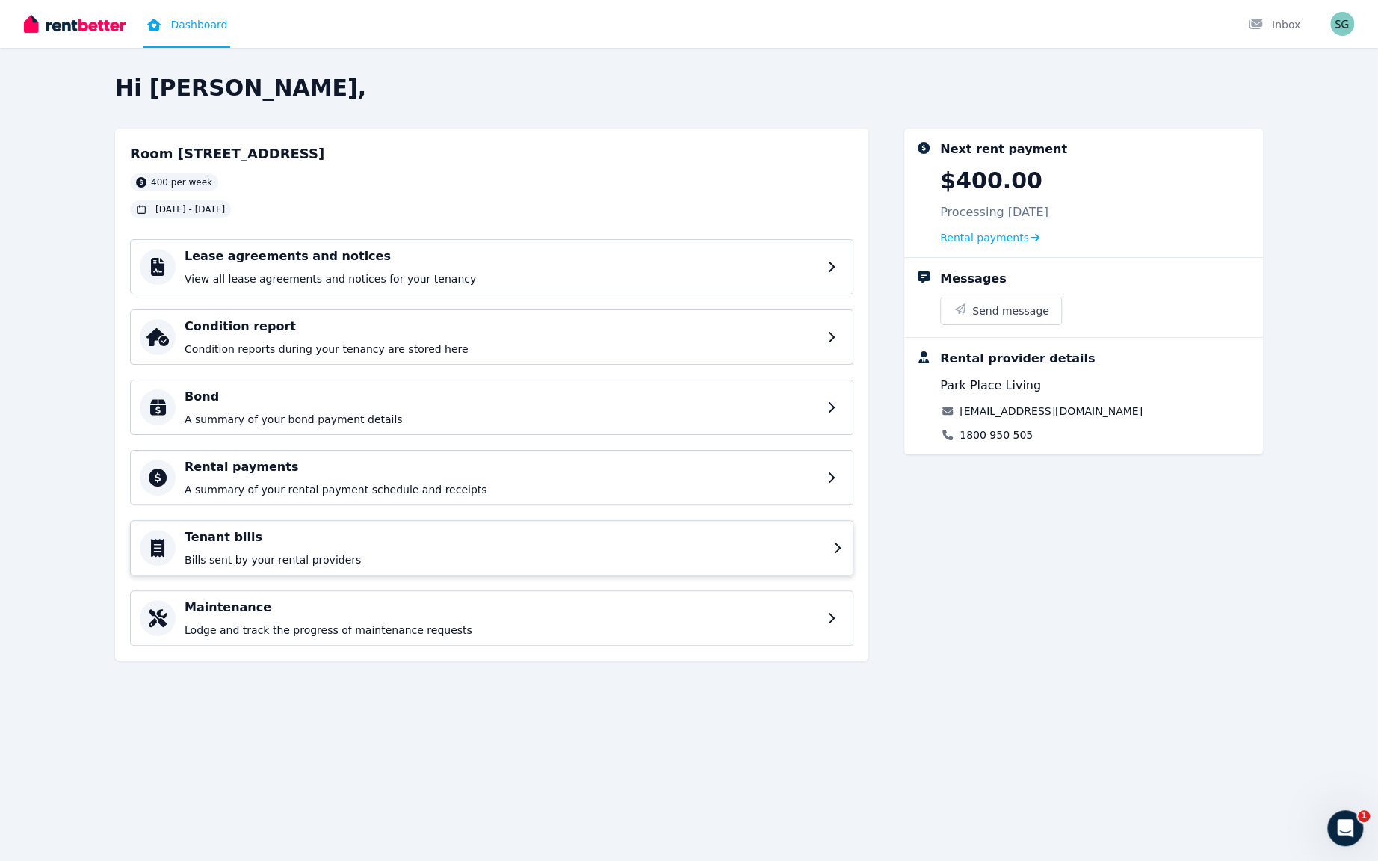
click at [473, 567] on p "Bills sent by your rental providers" at bounding box center [505, 559] width 640 height 15
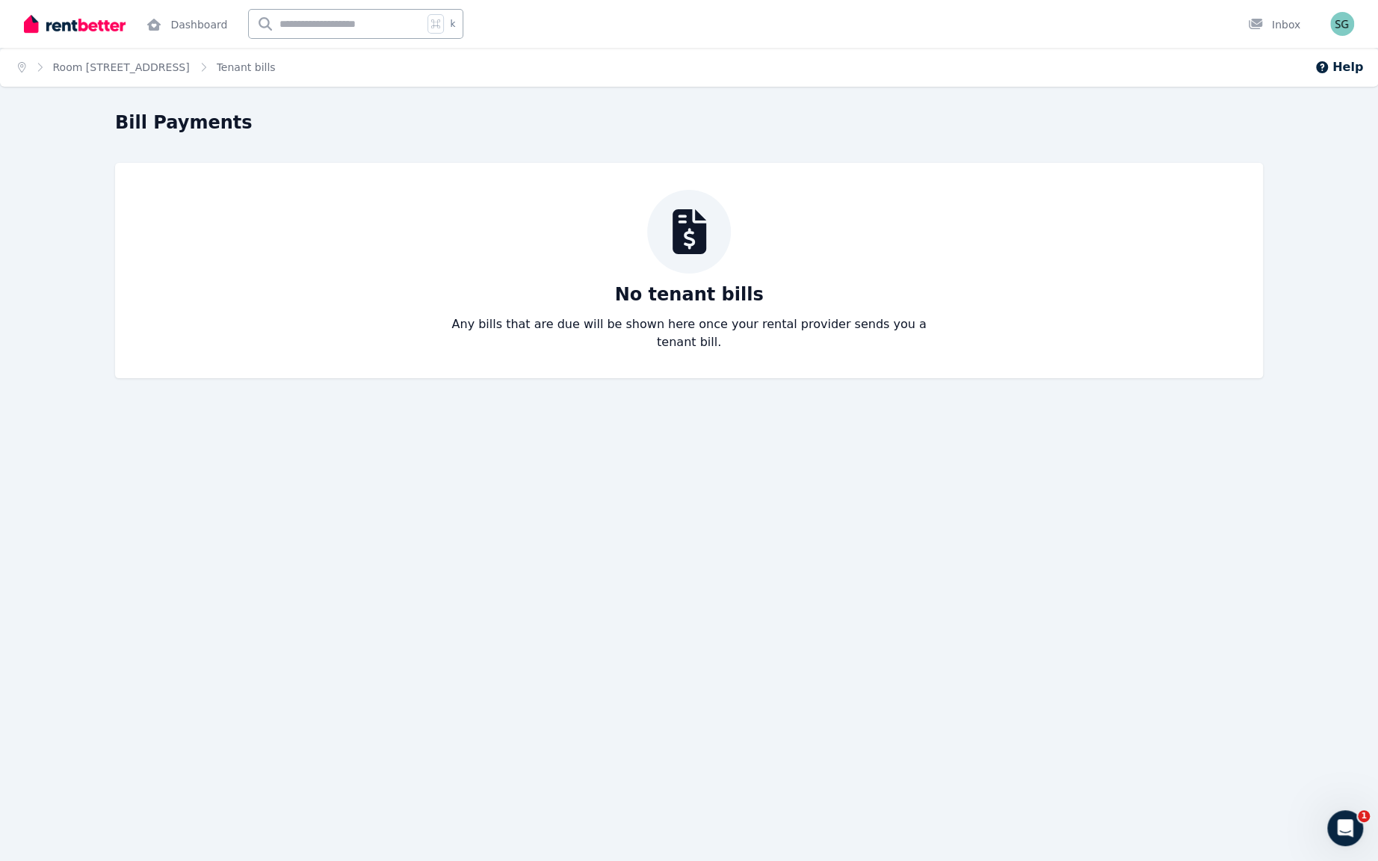
click at [175, 87] on ol "Home Room [STREET_ADDRESS]" at bounding box center [147, 67] width 294 height 39
click at [181, 75] on span "Room [STREET_ADDRESS]" at bounding box center [121, 67] width 137 height 15
click at [190, 73] on link "Room [STREET_ADDRESS]" at bounding box center [121, 67] width 137 height 12
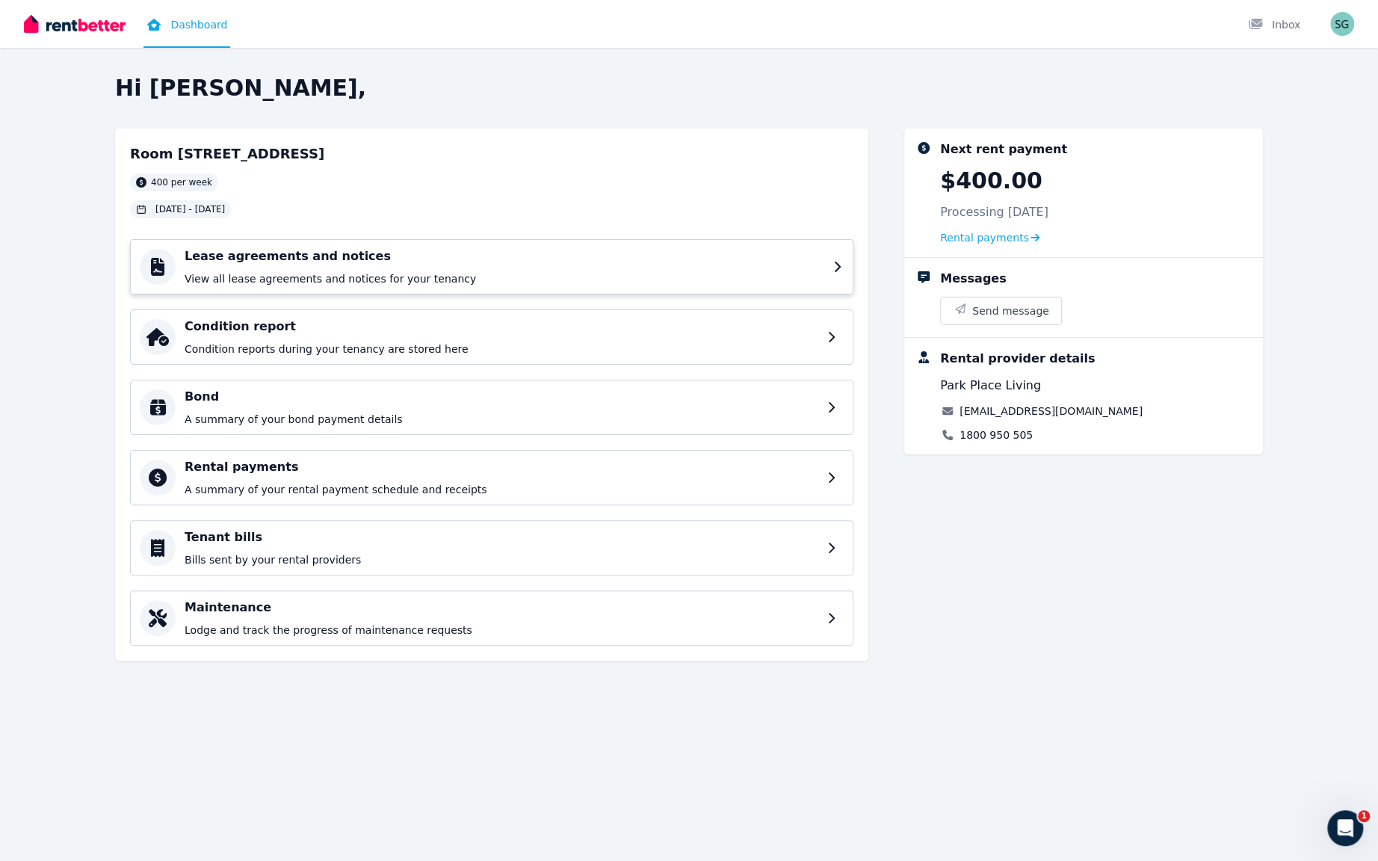
click at [418, 286] on p "View all lease agreements and notices for your tenancy" at bounding box center [505, 278] width 640 height 15
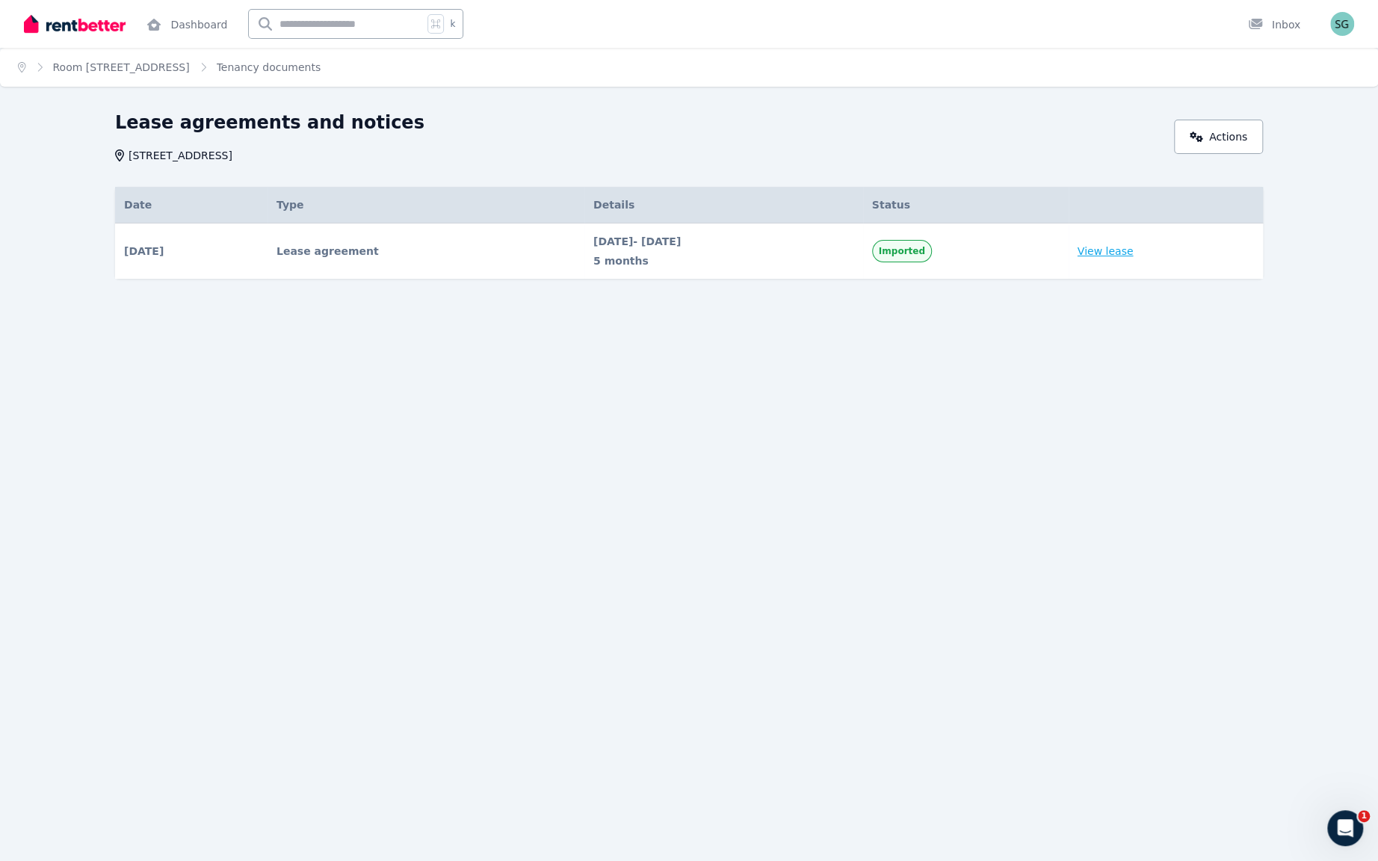
click at [1134, 259] on link "View lease" at bounding box center [1106, 251] width 56 height 15
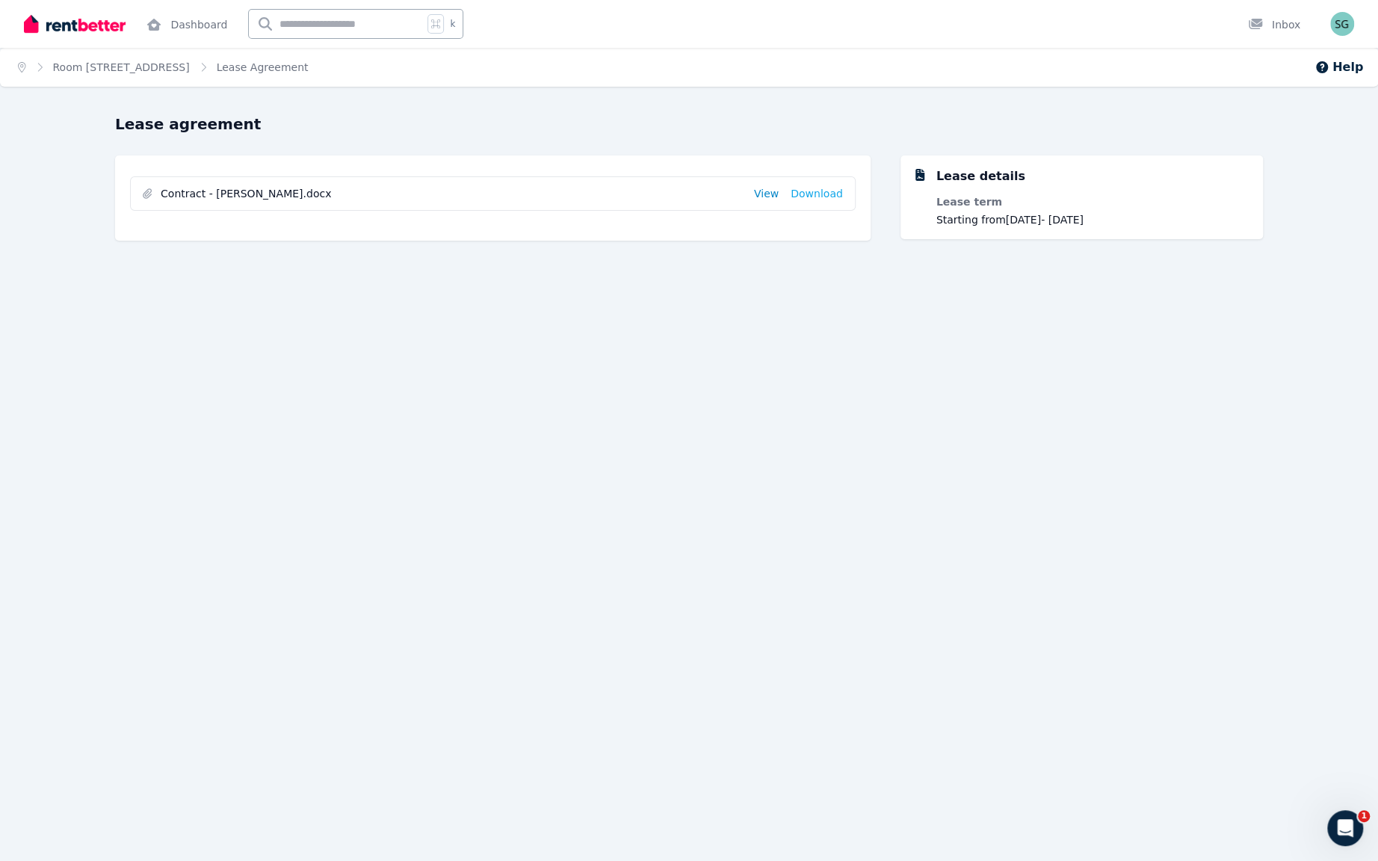
click at [754, 201] on link "View" at bounding box center [766, 193] width 25 height 15
click at [750, 210] on li "Contract - [PERSON_NAME].docx View Download" at bounding box center [493, 193] width 724 height 33
click at [754, 201] on link "View" at bounding box center [766, 193] width 25 height 15
click at [190, 73] on link "Room [STREET_ADDRESS]" at bounding box center [121, 67] width 137 height 12
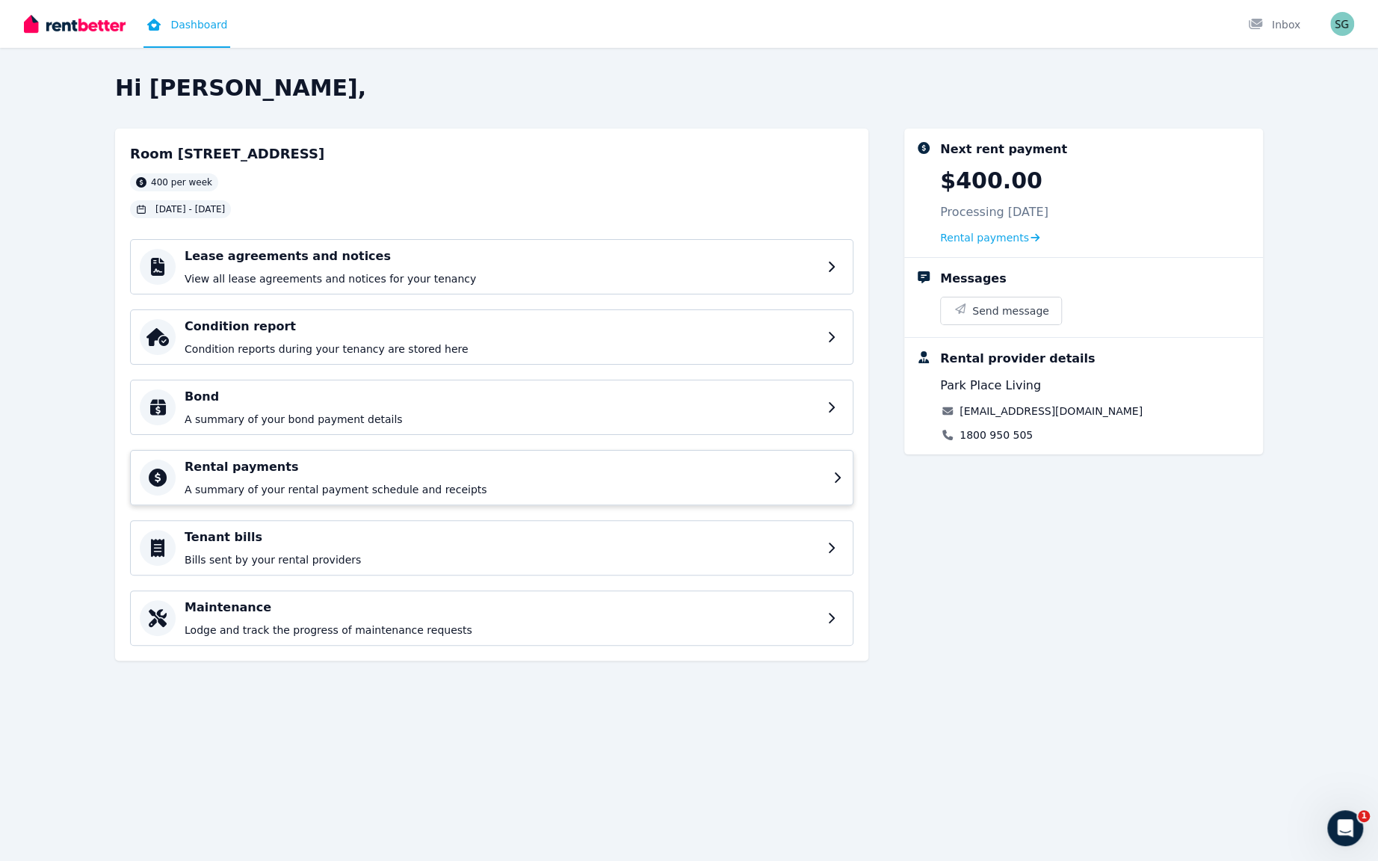
click at [369, 497] on p "A summary of your rental payment schedule and receipts" at bounding box center [505, 489] width 640 height 15
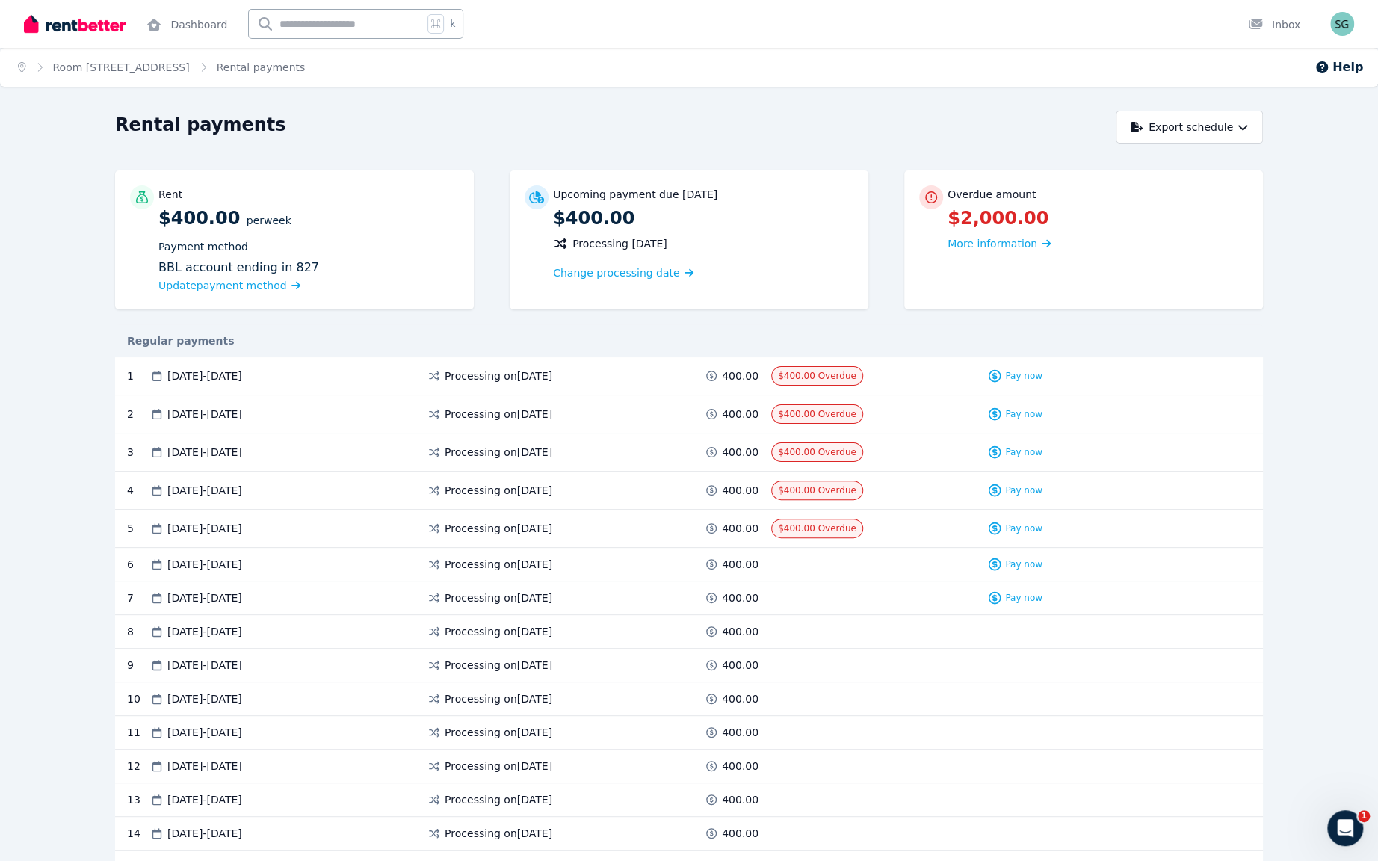
scroll to position [25, 0]
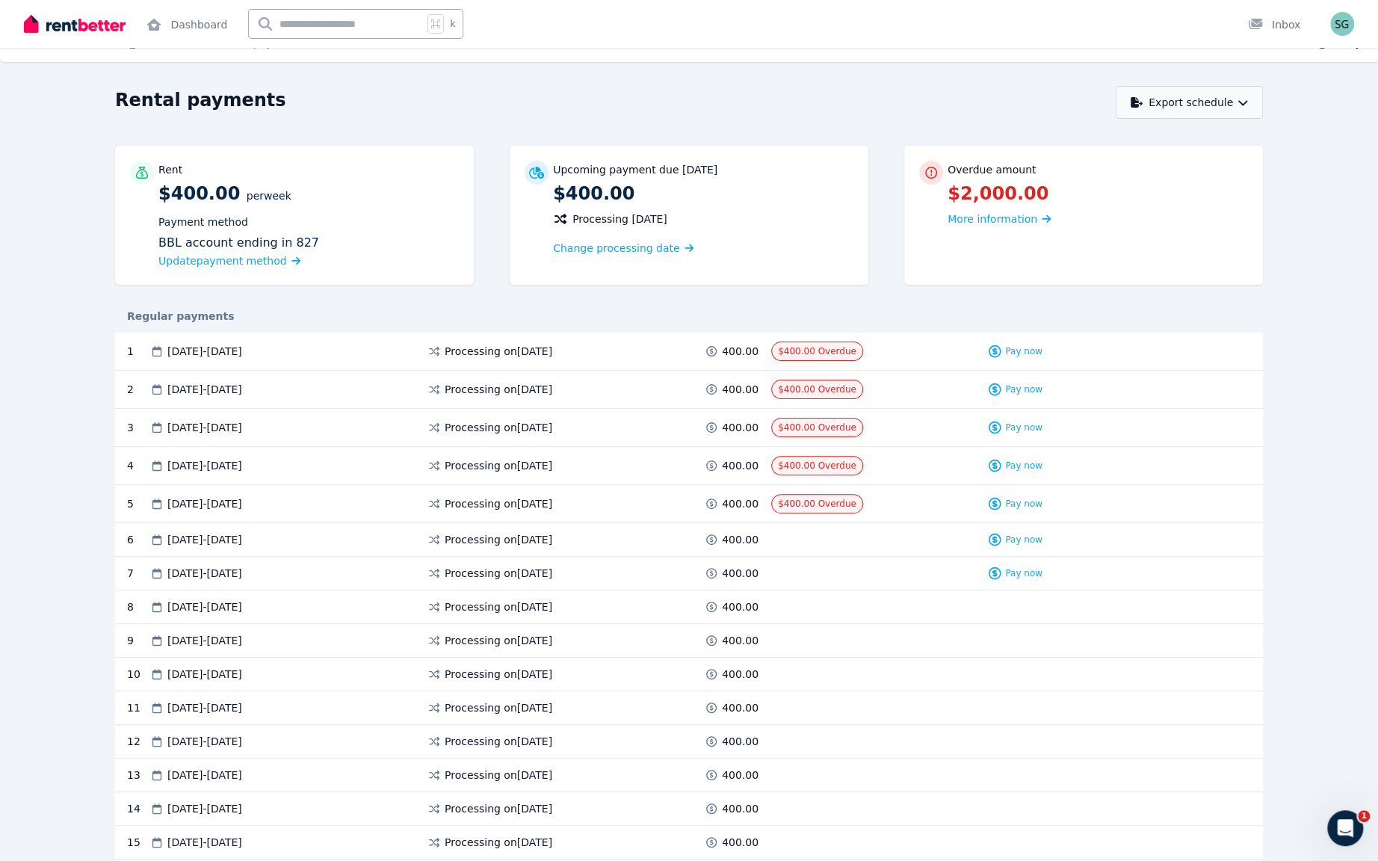
click at [1216, 119] on button "Export schedule" at bounding box center [1189, 102] width 147 height 33
click at [1206, 119] on button "Export schedule" at bounding box center [1189, 102] width 147 height 33
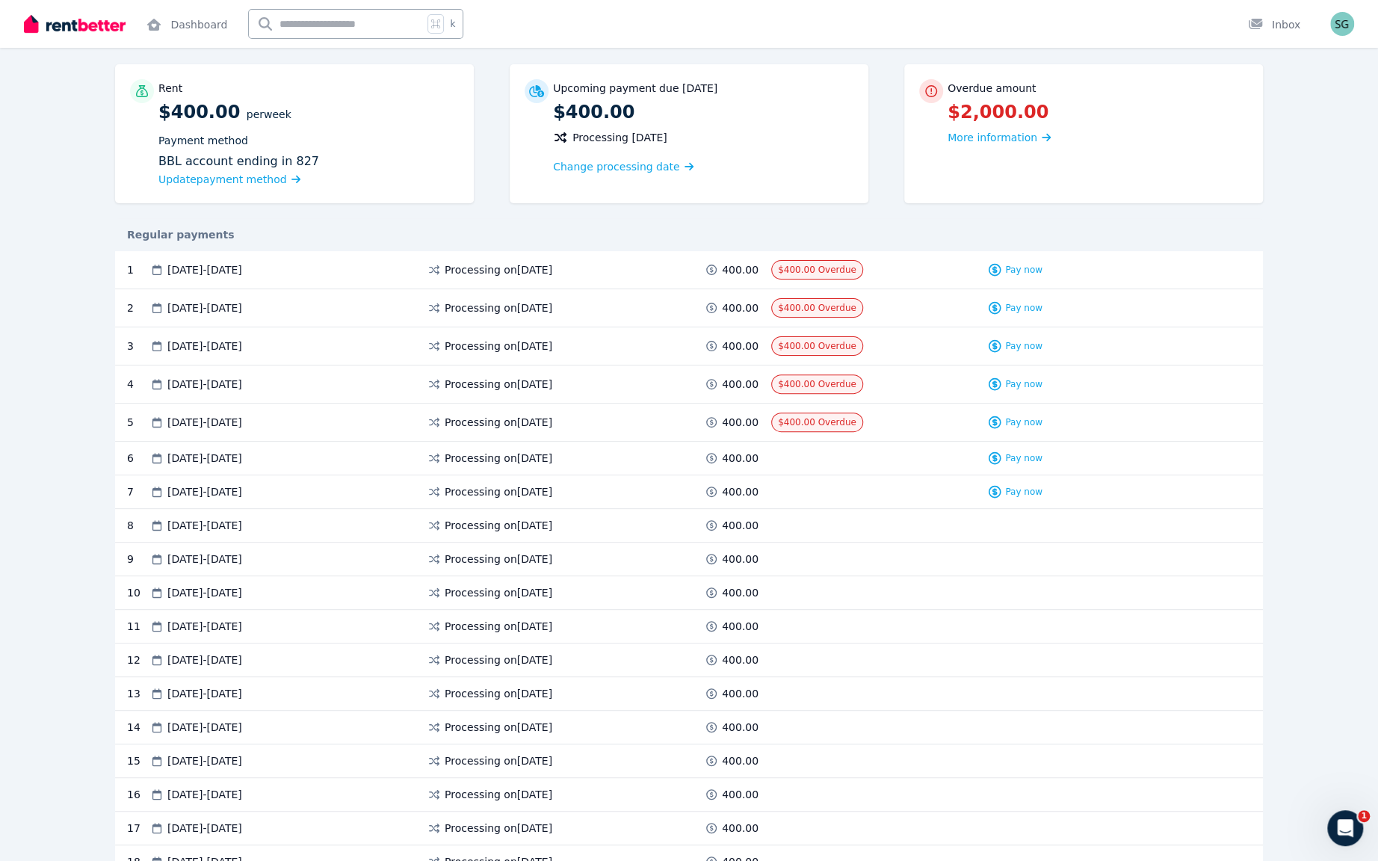
scroll to position [0, 0]
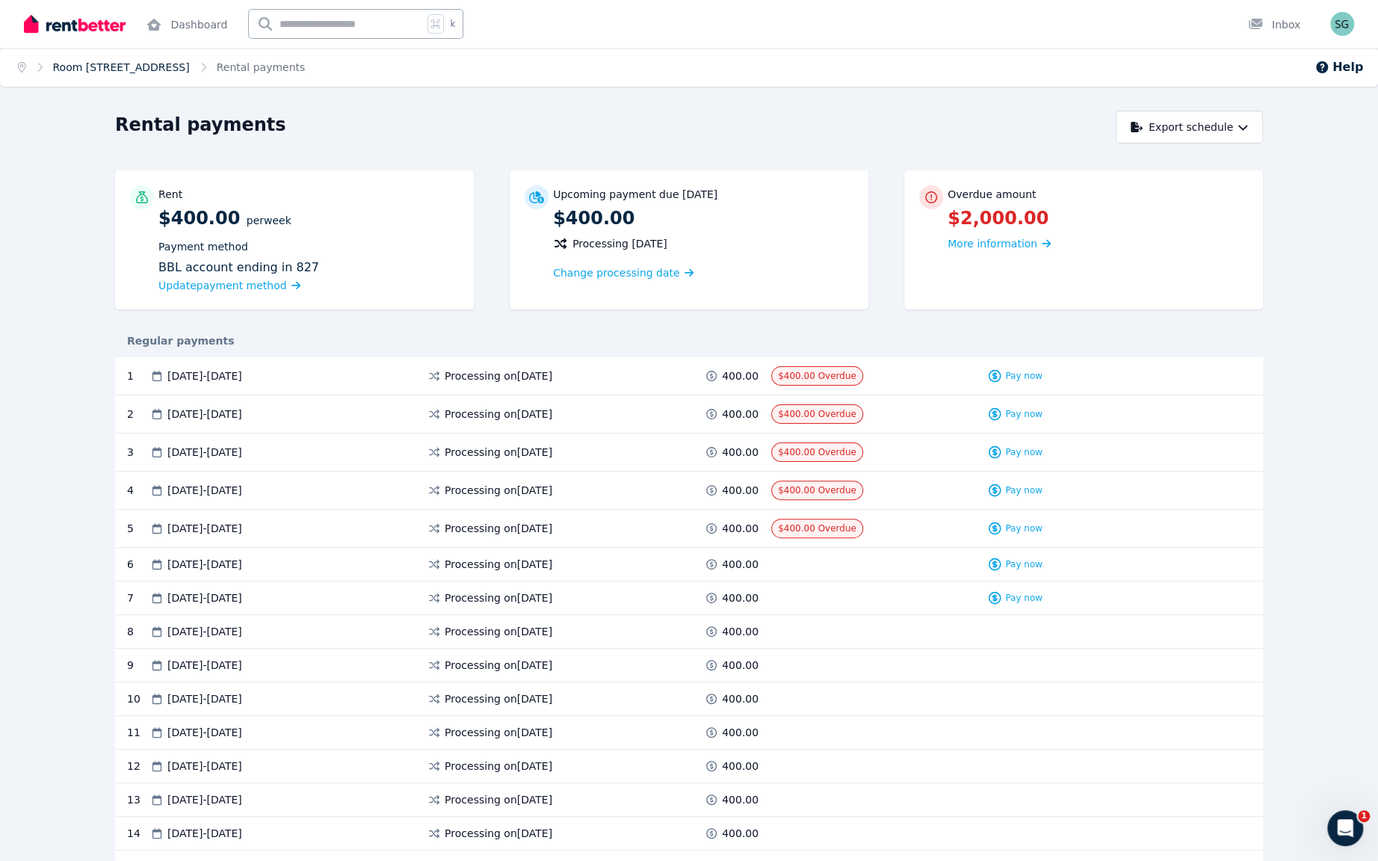
click at [176, 73] on link "Room [STREET_ADDRESS]" at bounding box center [121, 67] width 137 height 12
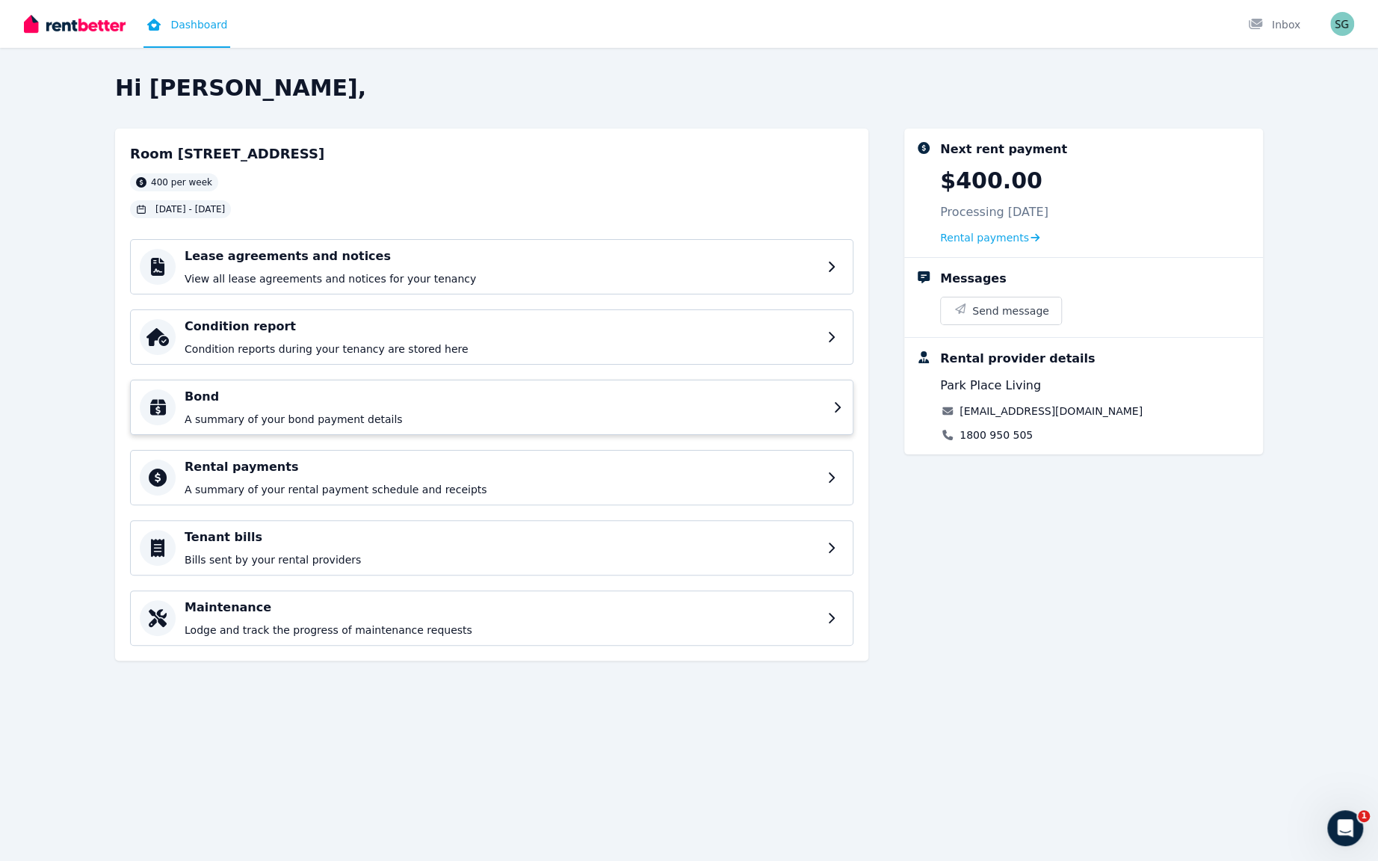
scroll to position [14, 0]
click at [344, 637] on p "Lodge and track the progress of maintenance requests" at bounding box center [505, 629] width 640 height 15
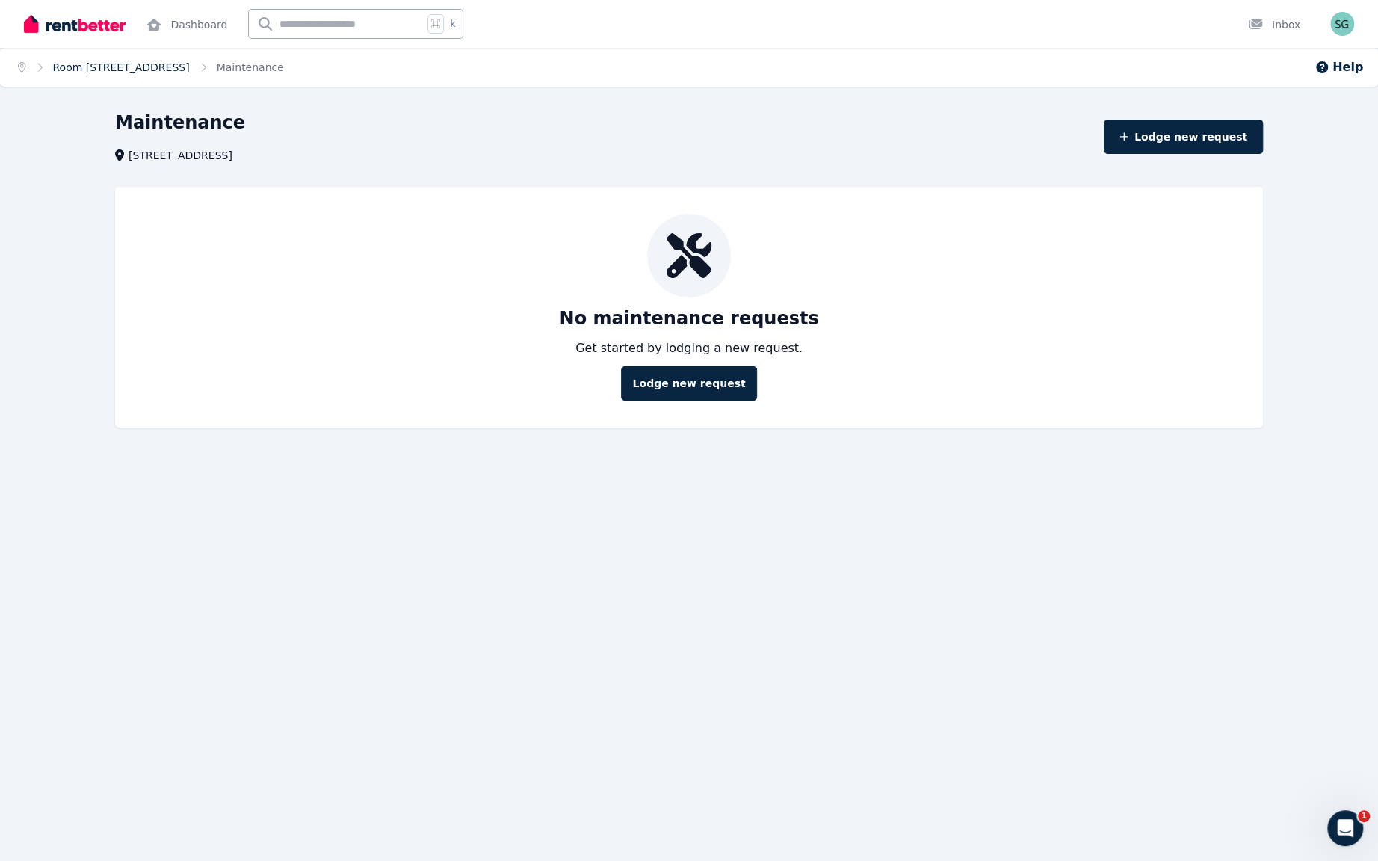
click at [145, 73] on link "Room [STREET_ADDRESS]" at bounding box center [121, 67] width 137 height 12
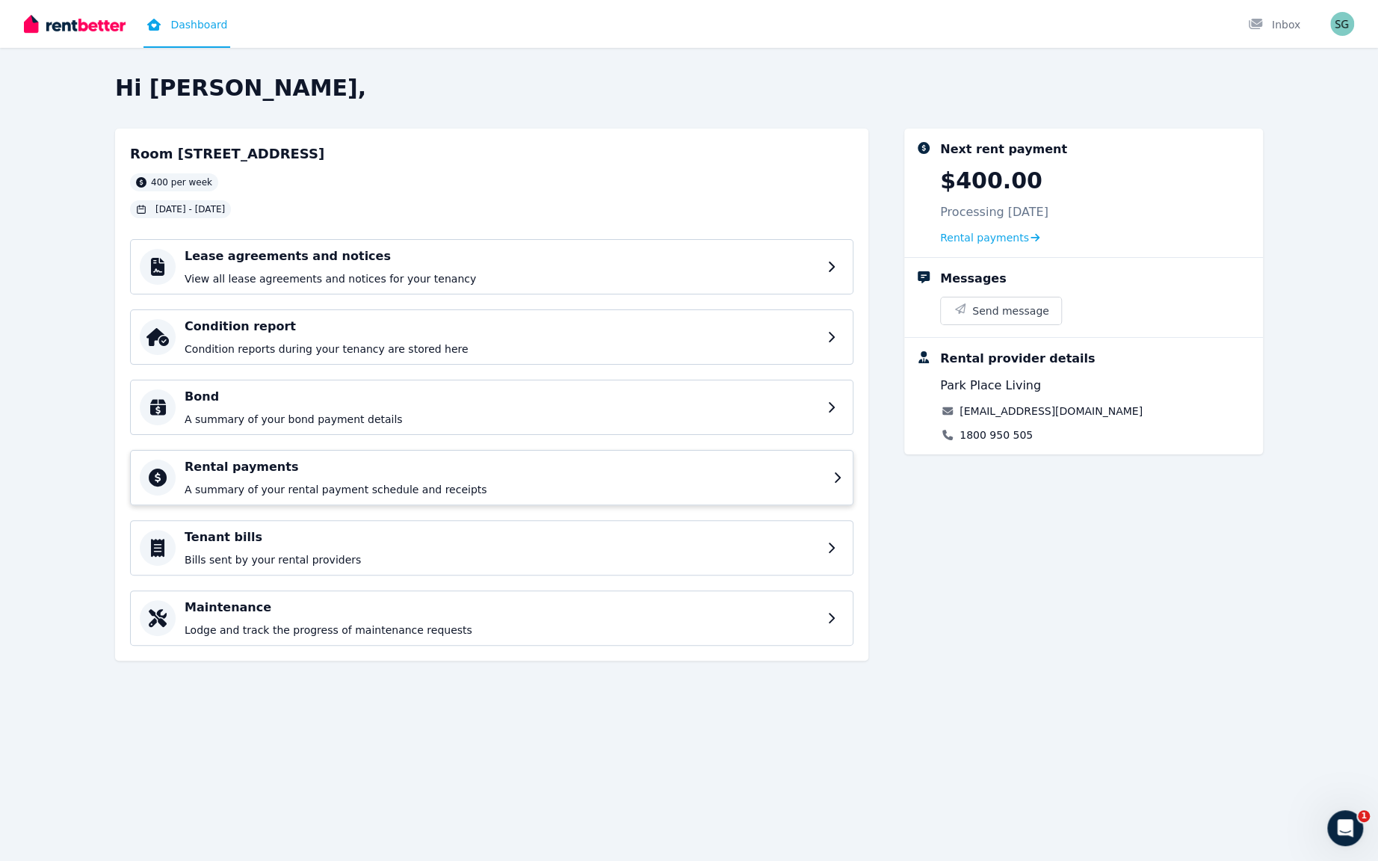
click at [655, 476] on h4 "Rental payments" at bounding box center [505, 467] width 640 height 18
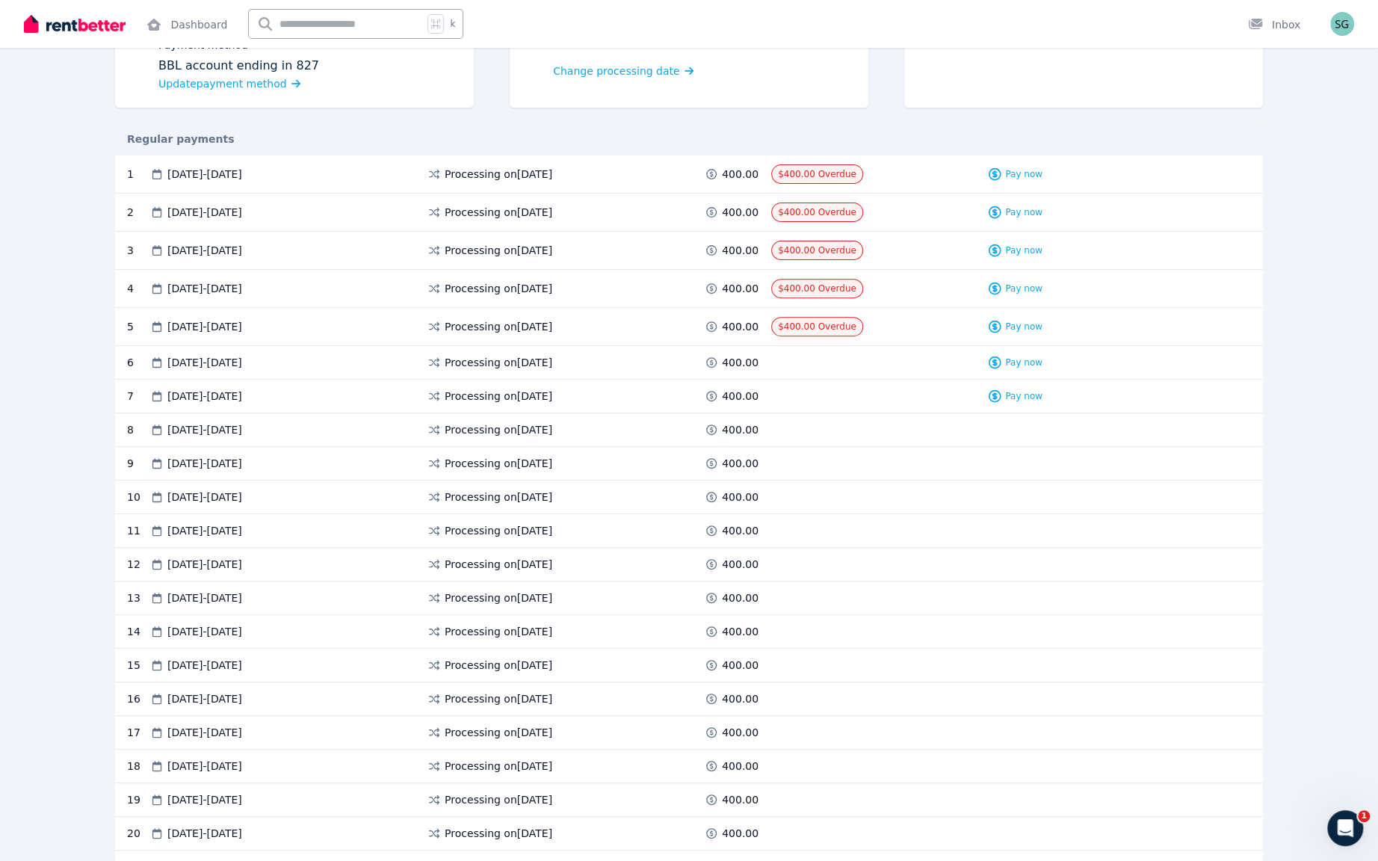
scroll to position [200, 0]
